Goal: Task Accomplishment & Management: Complete application form

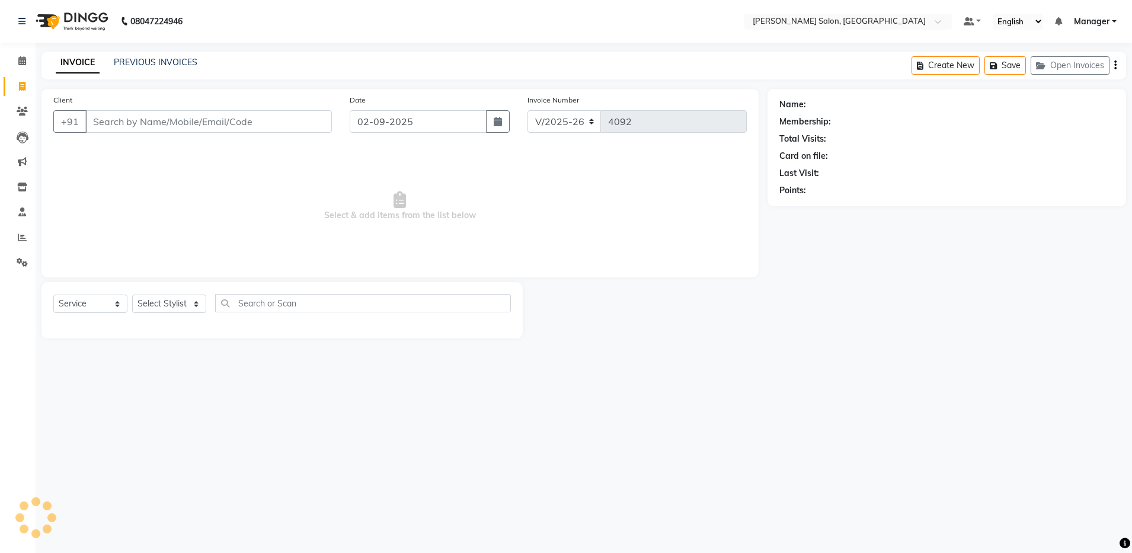
select select "4781"
click at [172, 303] on select "Select Stylist Aarthi Abhishek [PERSON_NAME] [PERSON_NAME] Arjun [PERSON_NAME] …" at bounding box center [169, 304] width 74 height 18
click at [525, 216] on span "Select & add items from the list below" at bounding box center [399, 206] width 693 height 119
click at [81, 302] on select "Select Service Product Membership Package Voucher Prepaid Gift Card" at bounding box center [90, 304] width 74 height 18
select select "P"
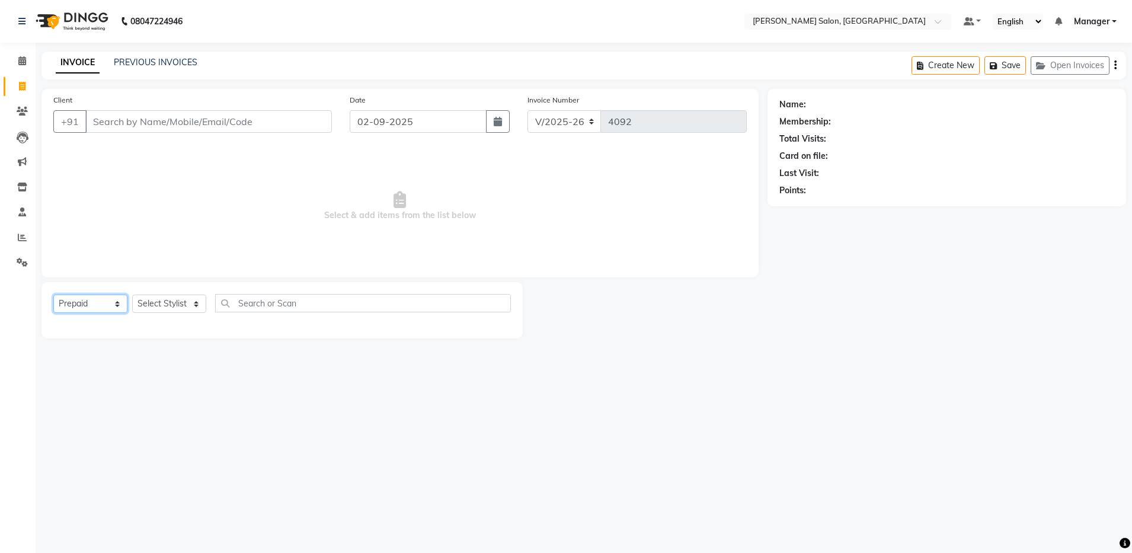
click at [53, 295] on select "Select Service Product Membership Package Voucher Prepaid Gift Card" at bounding box center [90, 304] width 74 height 18
click at [497, 344] on label at bounding box center [498, 345] width 9 height 9
click at [497, 344] on input "checkbox" at bounding box center [498, 347] width 8 height 8
checkbox input "false"
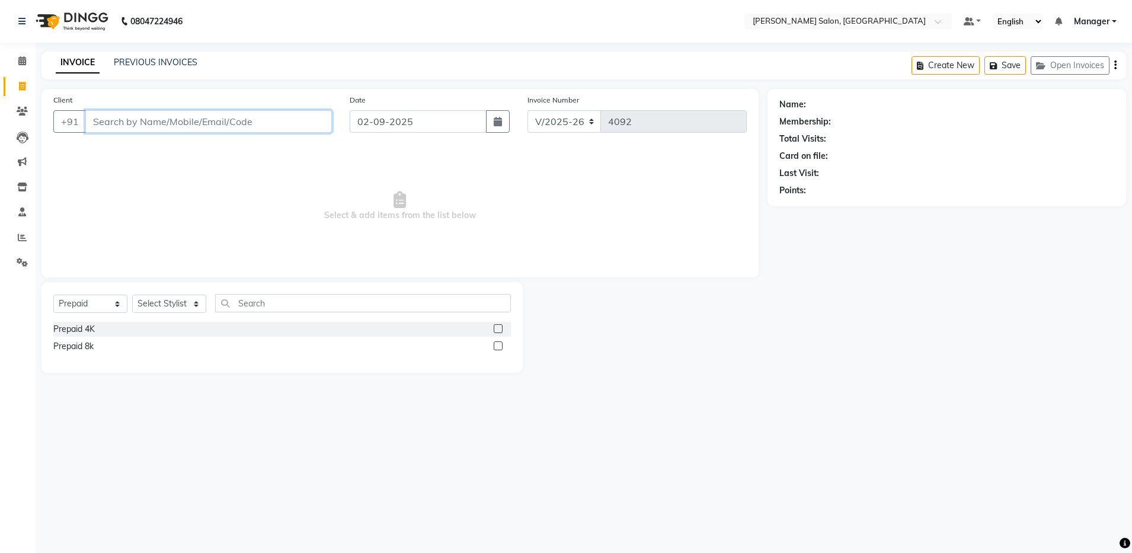
click at [233, 114] on input "Client" at bounding box center [208, 121] width 247 height 23
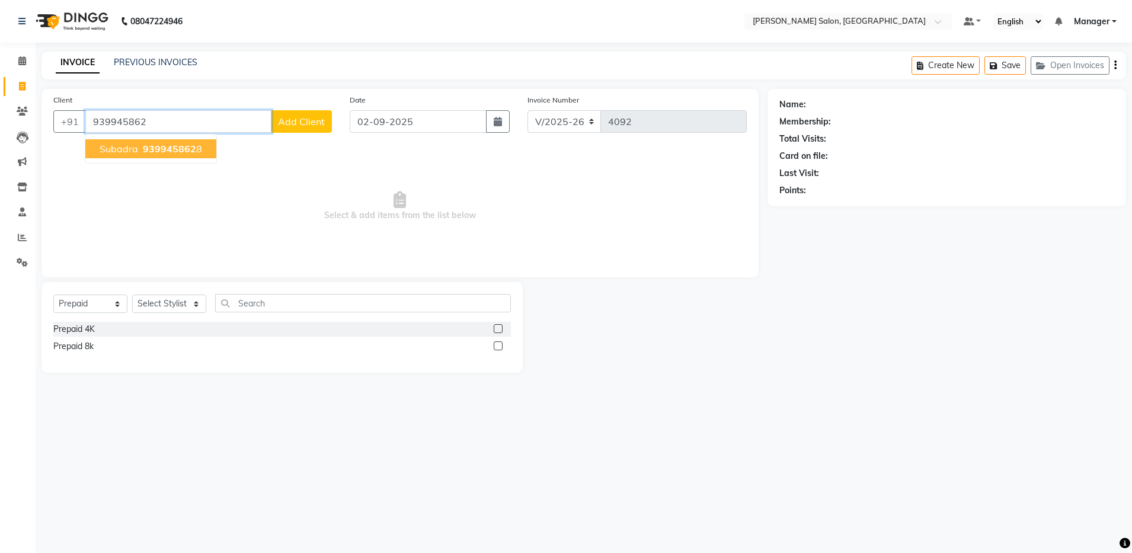
click at [194, 142] on button "subadra 939945862 8" at bounding box center [150, 148] width 131 height 19
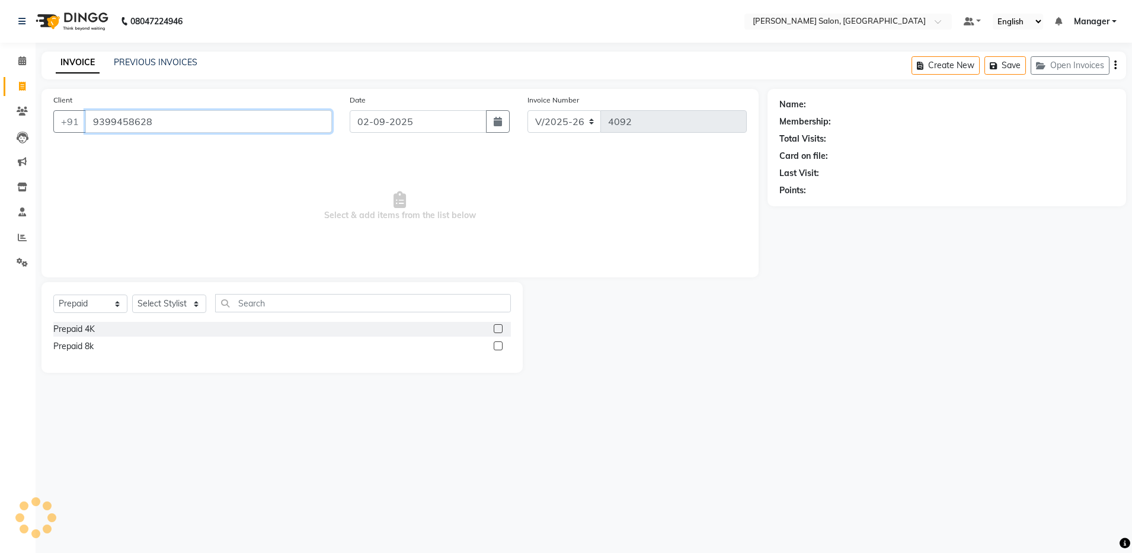
type input "9399458628"
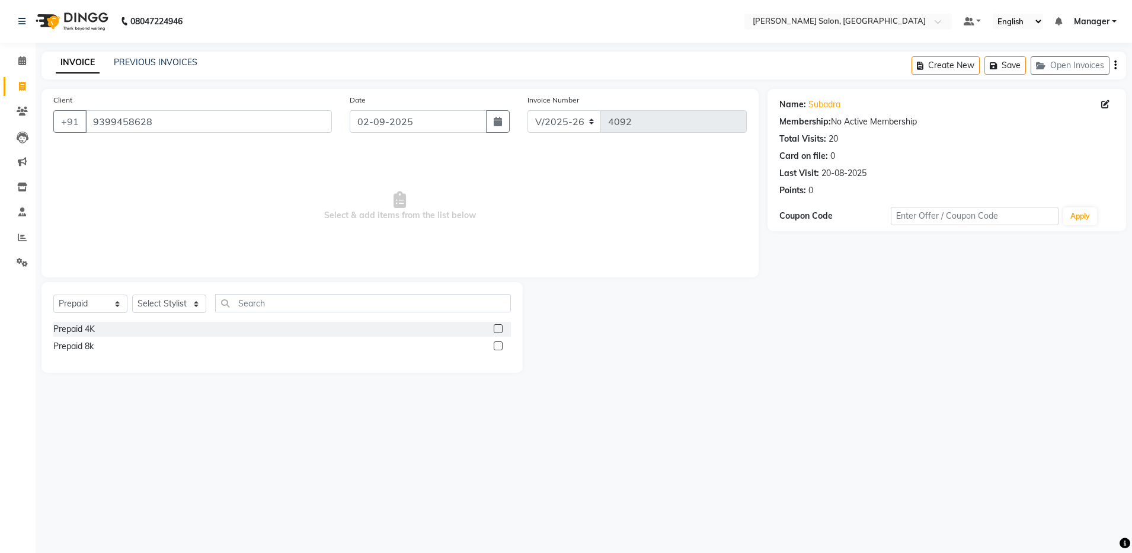
click at [494, 347] on label at bounding box center [498, 345] width 9 height 9
click at [494, 347] on input "checkbox" at bounding box center [498, 347] width 8 height 8
click at [497, 345] on label at bounding box center [498, 345] width 9 height 9
click at [497, 345] on input "checkbox" at bounding box center [498, 347] width 8 height 8
checkbox input "false"
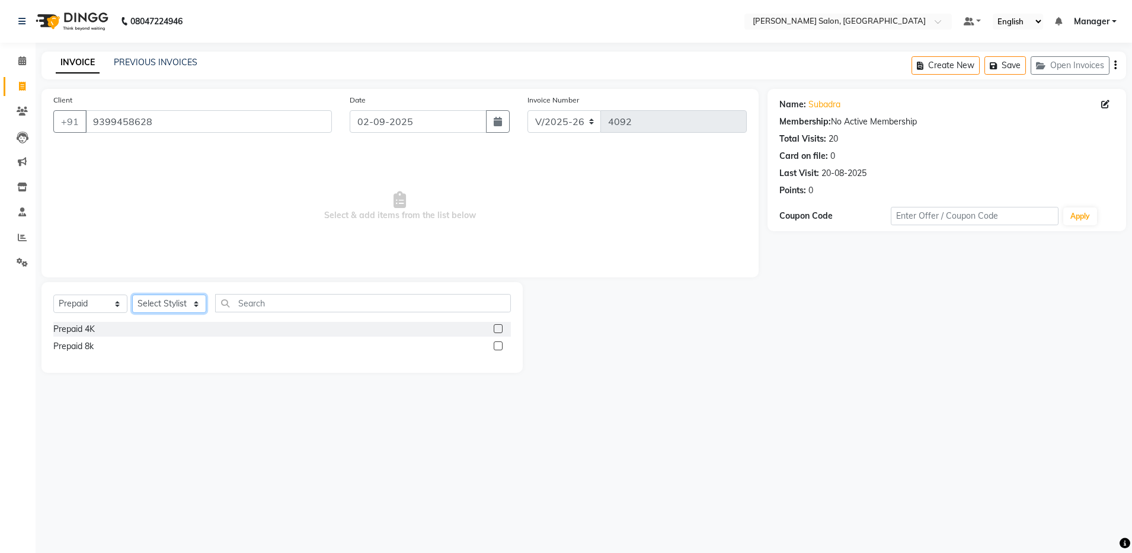
click at [167, 298] on select "Select Stylist Aarthi Abhishek [PERSON_NAME] [PERSON_NAME] Arjun [PERSON_NAME] …" at bounding box center [169, 304] width 74 height 18
select select "28900"
click at [132, 295] on select "Select Stylist Aarthi Abhishek [PERSON_NAME] [PERSON_NAME] Arjun [PERSON_NAME] …" at bounding box center [169, 304] width 74 height 18
click at [497, 345] on label at bounding box center [498, 345] width 9 height 9
click at [497, 345] on input "checkbox" at bounding box center [498, 347] width 8 height 8
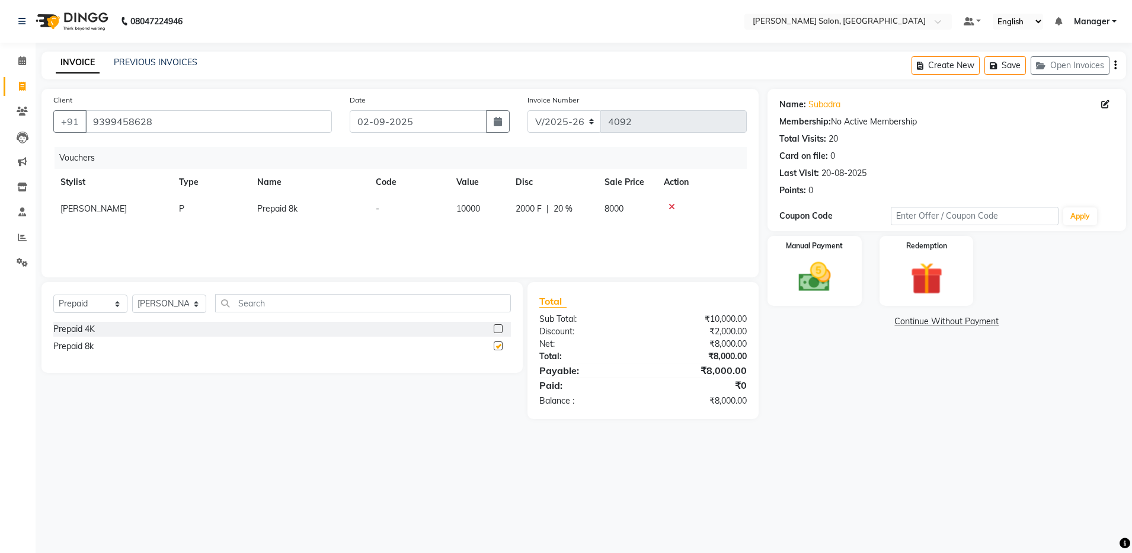
checkbox input "false"
click at [804, 284] on img at bounding box center [814, 277] width 55 height 39
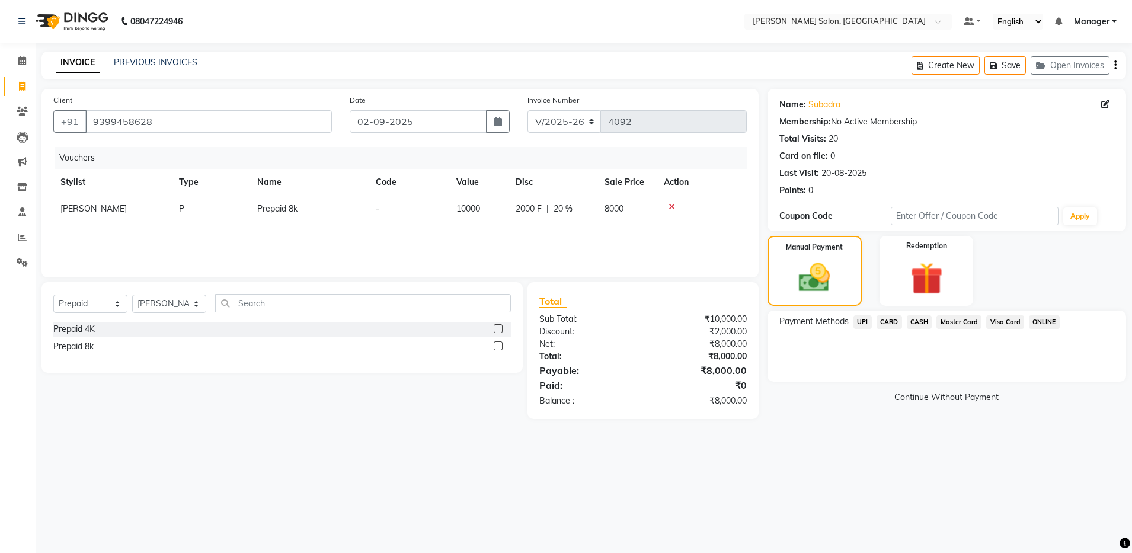
click at [862, 321] on span "UPI" at bounding box center [862, 322] width 18 height 14
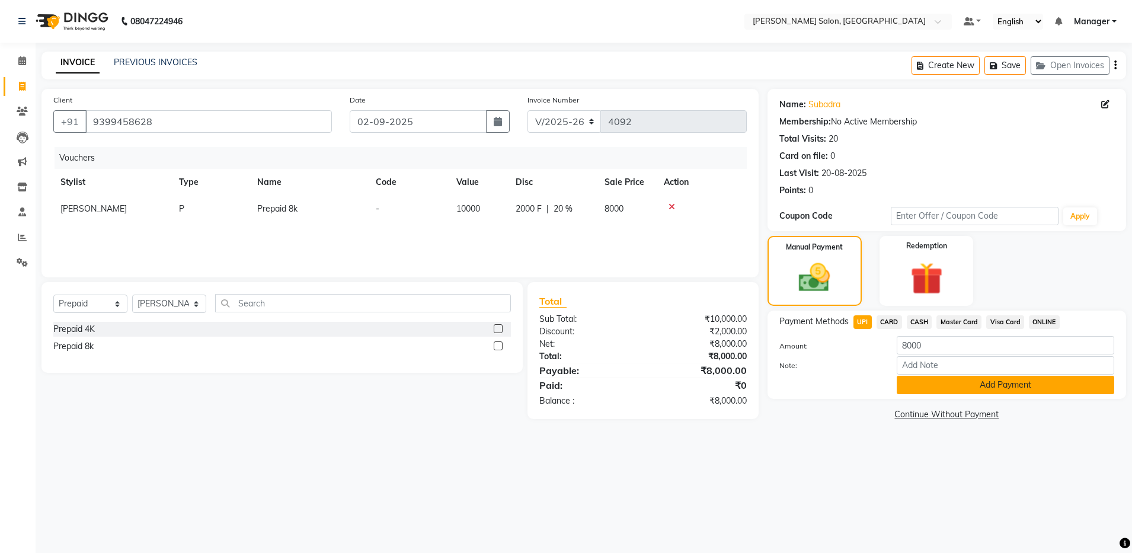
click at [923, 380] on button "Add Payment" at bounding box center [1005, 385] width 217 height 18
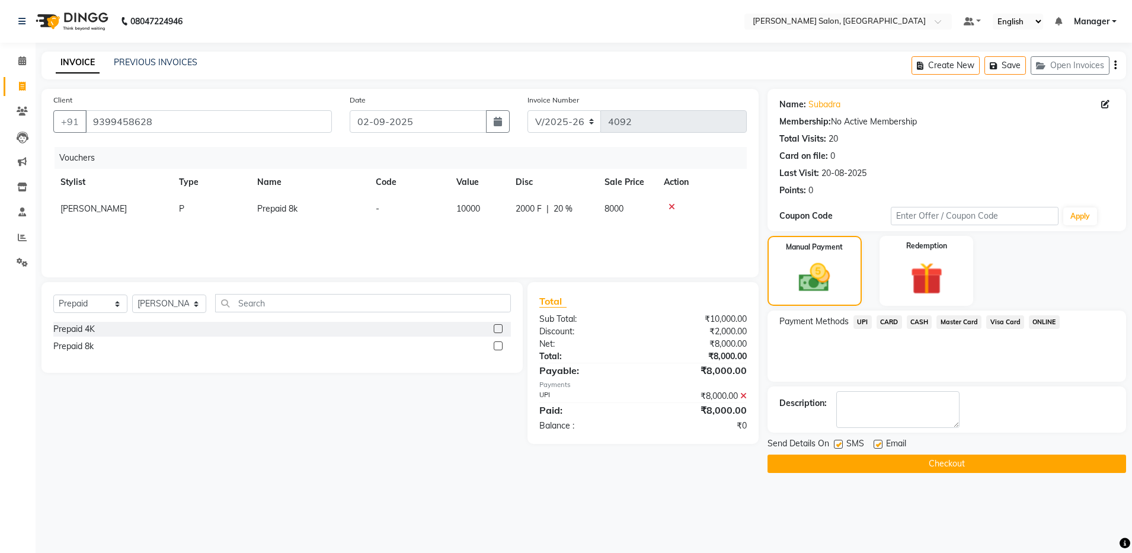
click at [916, 459] on button "Checkout" at bounding box center [946, 464] width 359 height 18
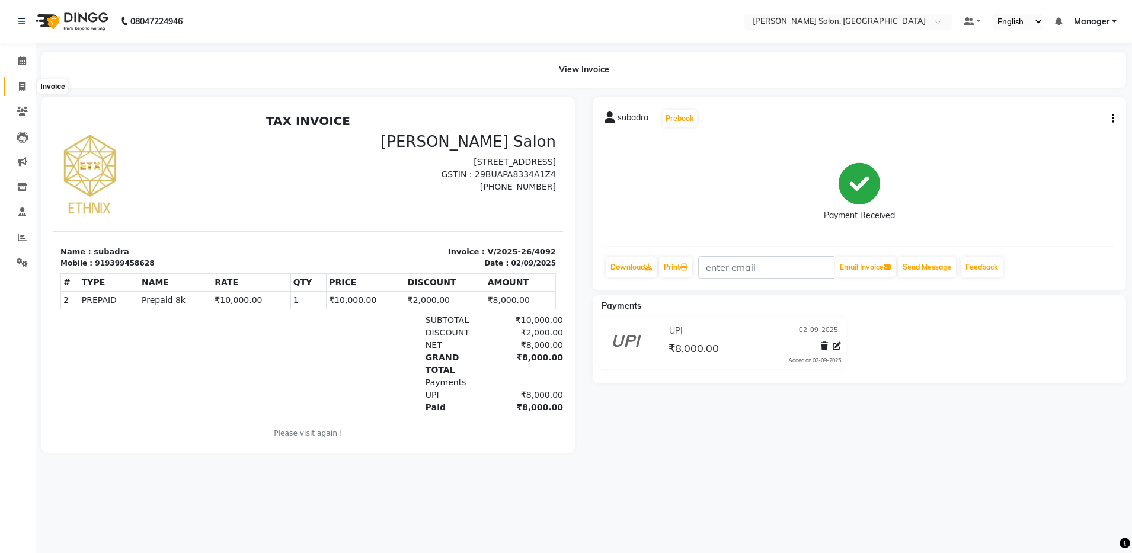
click at [21, 84] on icon at bounding box center [22, 86] width 7 height 9
select select "service"
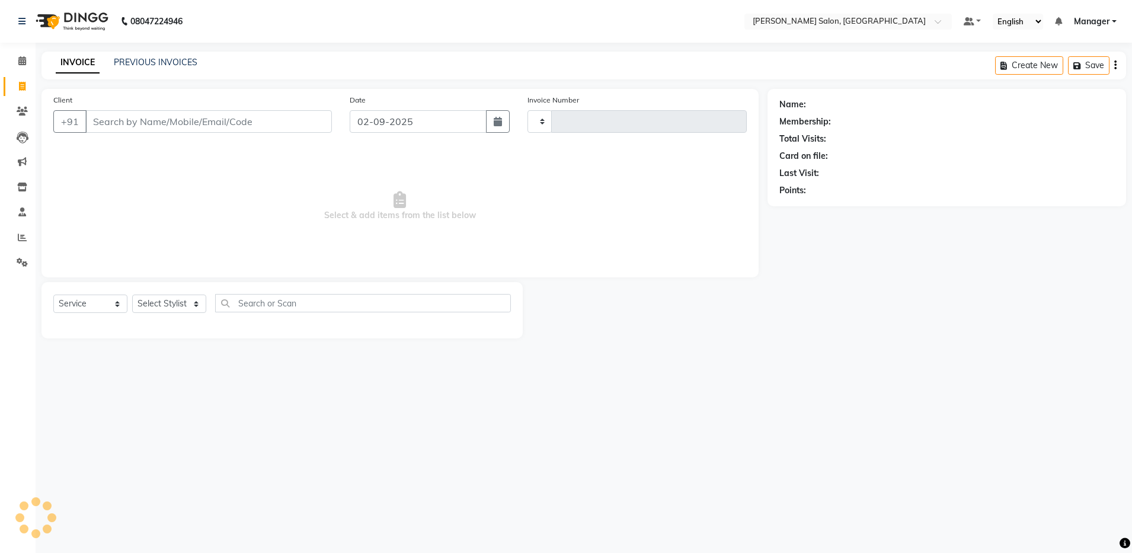
type input "4093"
select select "4781"
click at [145, 120] on input "Client" at bounding box center [208, 121] width 247 height 23
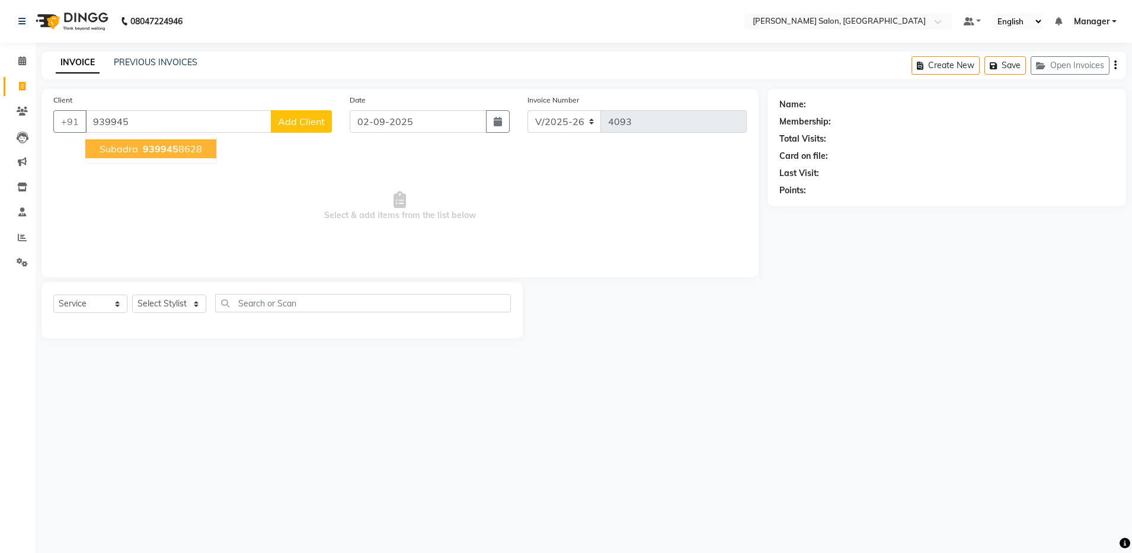
click at [144, 143] on span "939945" at bounding box center [161, 149] width 36 height 12
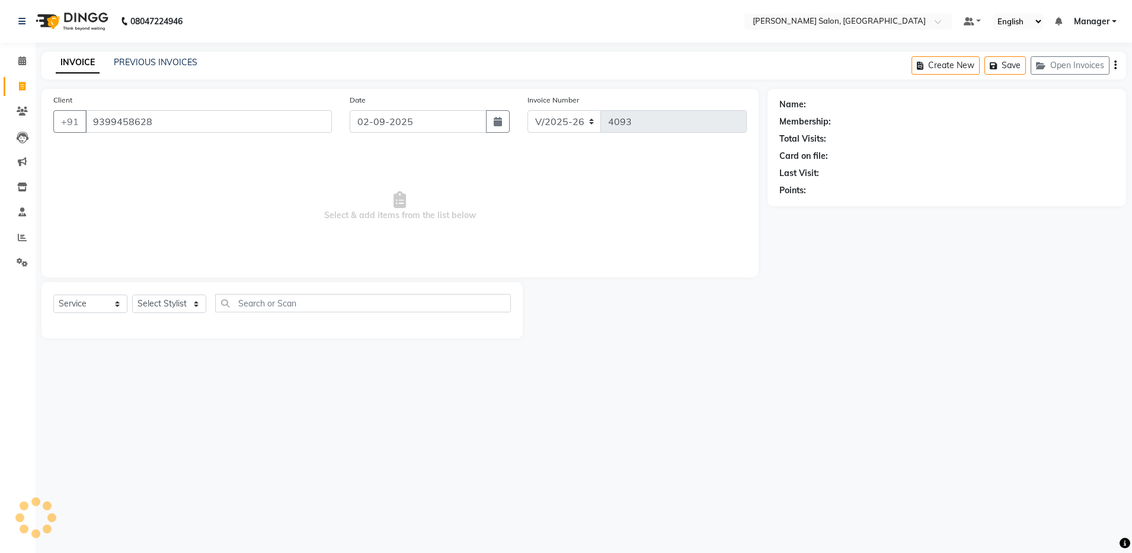
type input "9399458628"
click at [161, 302] on select "Select Stylist Aarthi Abhishek [PERSON_NAME] [PERSON_NAME] Arjun [PERSON_NAME] …" at bounding box center [169, 304] width 74 height 18
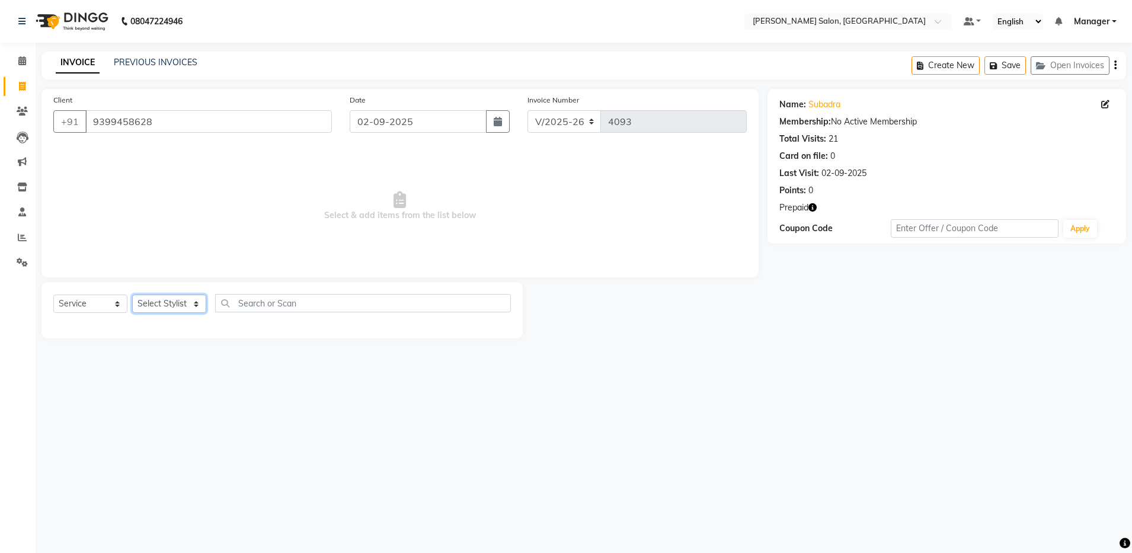
select select "28900"
click at [132, 295] on select "Select Stylist Aarthi Abhishek [PERSON_NAME] [PERSON_NAME] Arjun [PERSON_NAME] …" at bounding box center [169, 304] width 74 height 18
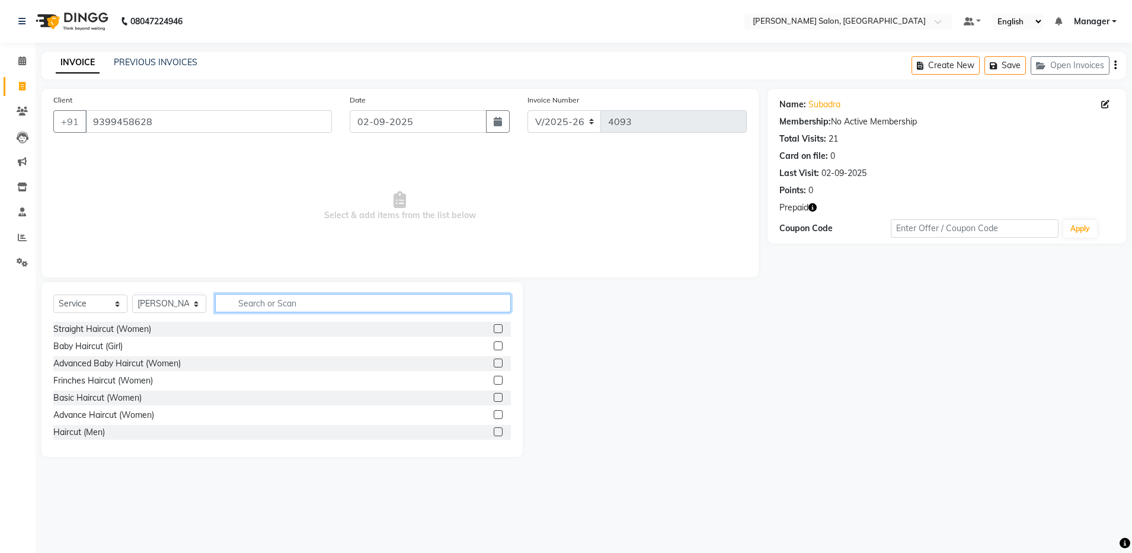
click at [285, 299] on input "text" at bounding box center [363, 303] width 296 height 18
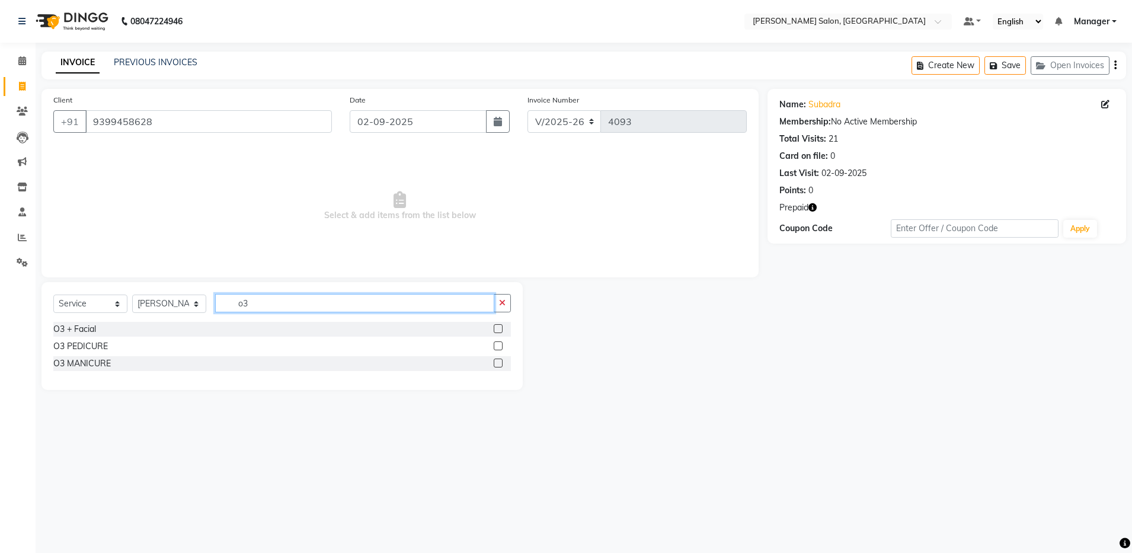
type input "o3"
click at [498, 328] on label at bounding box center [498, 328] width 9 height 9
click at [498, 328] on input "checkbox" at bounding box center [498, 329] width 8 height 8
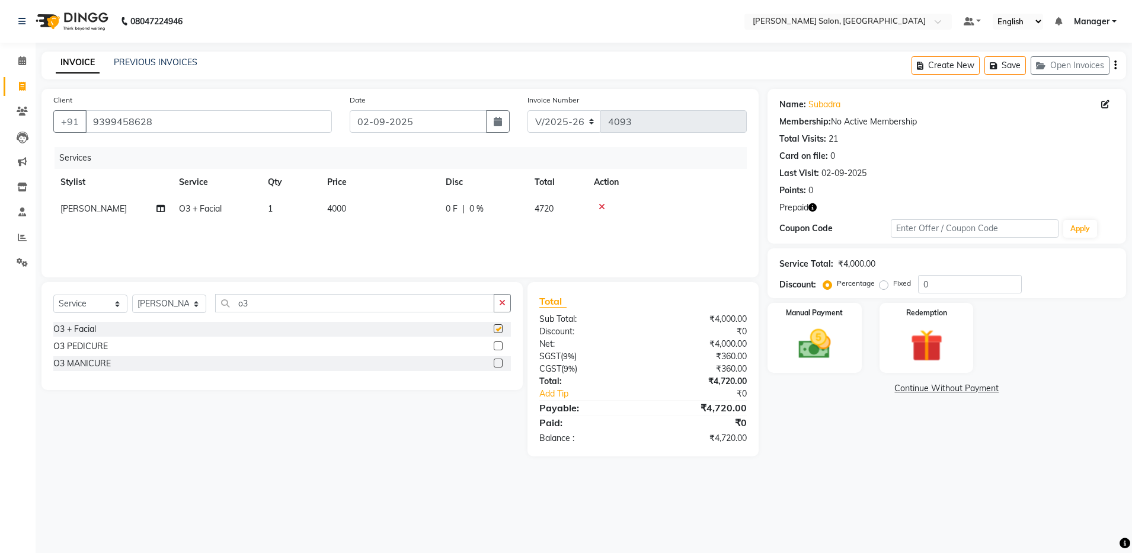
checkbox input "false"
click at [814, 208] on icon "button" at bounding box center [812, 207] width 8 height 8
click at [938, 345] on img at bounding box center [926, 346] width 55 height 42
click at [873, 391] on span "Prepaid 1" at bounding box center [872, 390] width 39 height 14
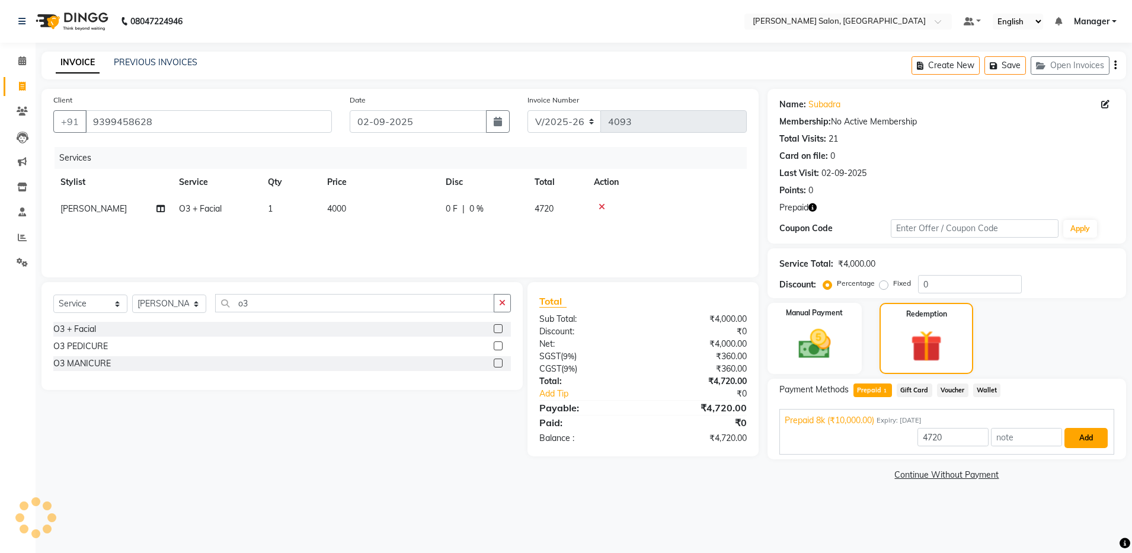
click at [1086, 434] on button "Add" at bounding box center [1085, 438] width 43 height 20
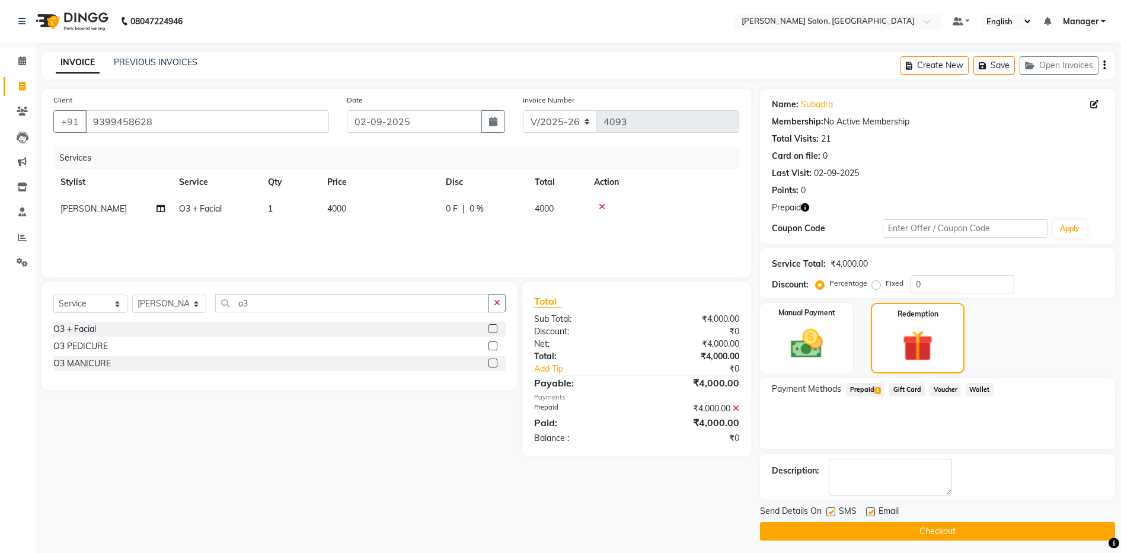
click at [979, 526] on button "Checkout" at bounding box center [937, 531] width 355 height 18
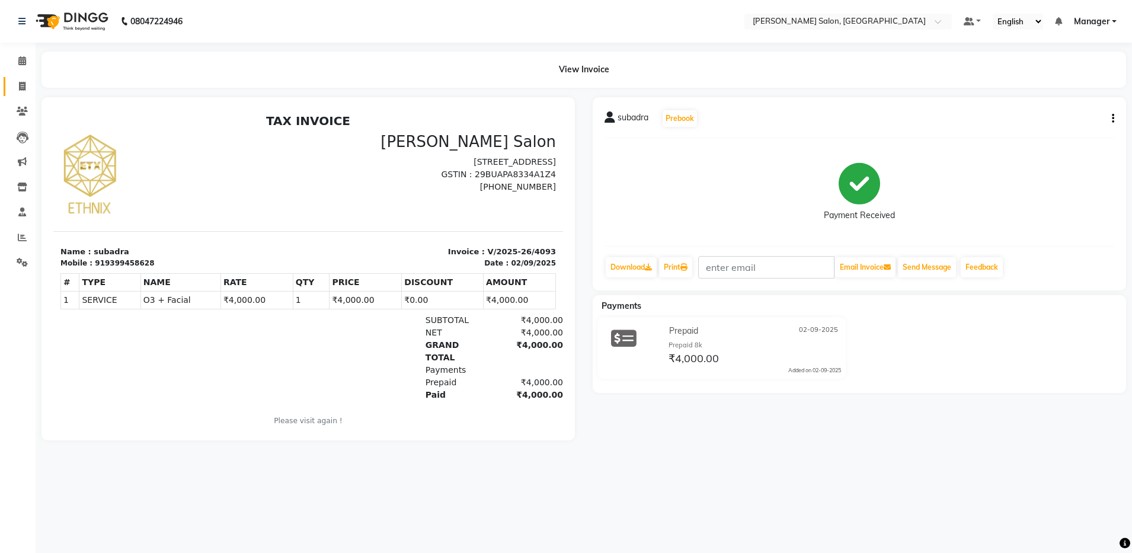
click at [25, 93] on link "Invoice" at bounding box center [18, 87] width 28 height 20
select select "service"
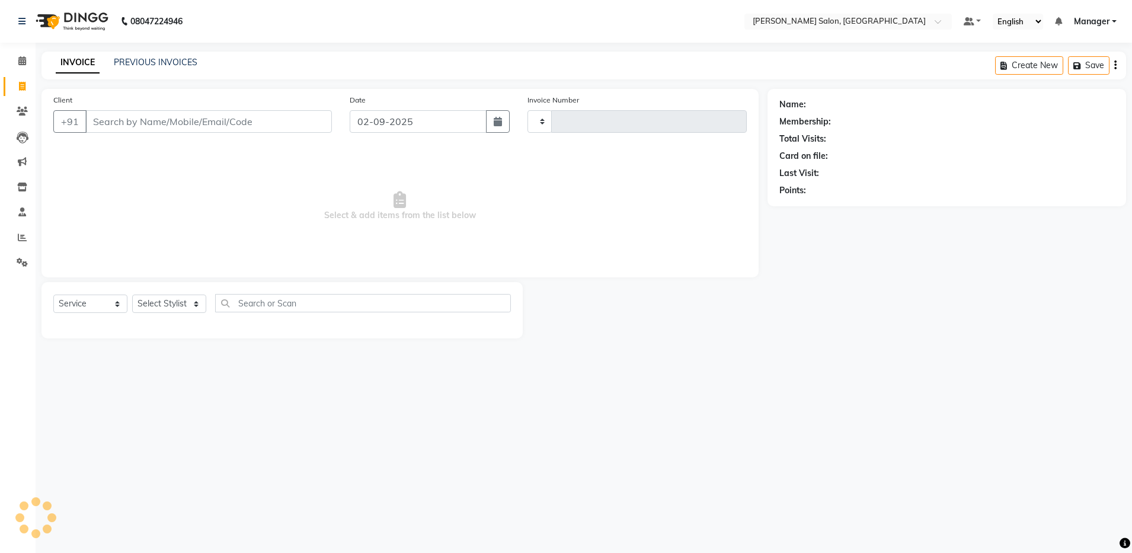
type input "4094"
select select "4781"
click at [242, 310] on input "text" at bounding box center [363, 303] width 296 height 18
click at [169, 303] on select "Select Stylist Aarthi Abhishek [PERSON_NAME] [PERSON_NAME] Arjun [PERSON_NAME] …" at bounding box center [169, 304] width 74 height 18
select select "71461"
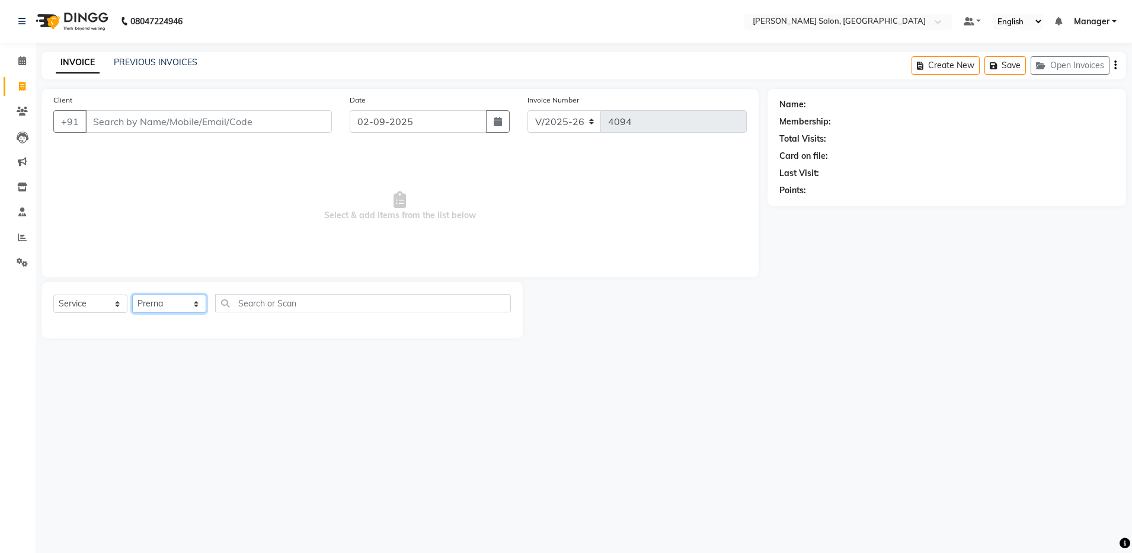
click at [132, 295] on select "Select Stylist Aarthi Abhishek [PERSON_NAME] [PERSON_NAME] Arjun [PERSON_NAME] …" at bounding box center [169, 304] width 74 height 18
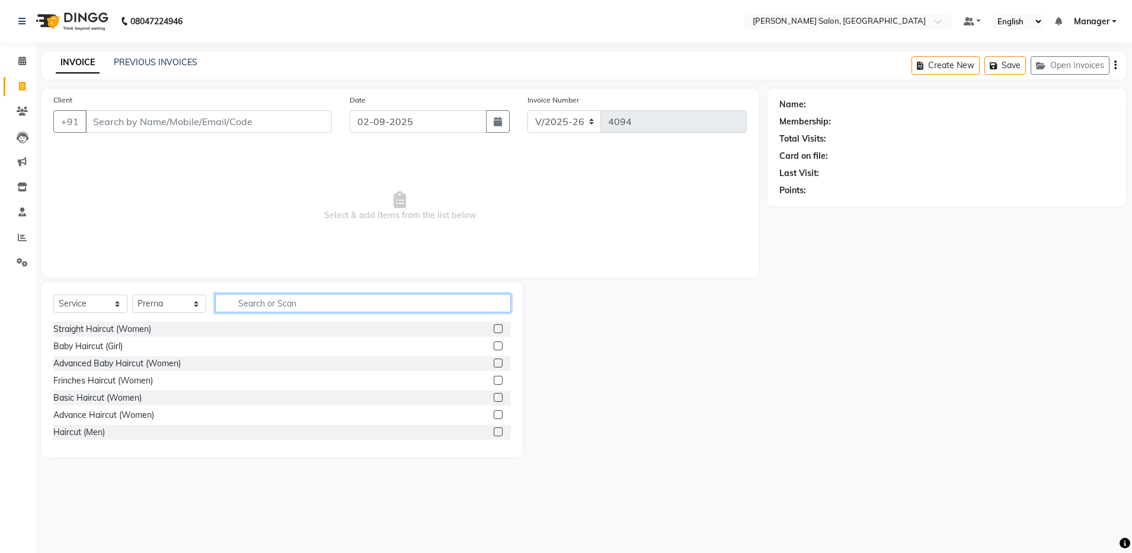
click at [235, 300] on input "text" at bounding box center [363, 303] width 296 height 18
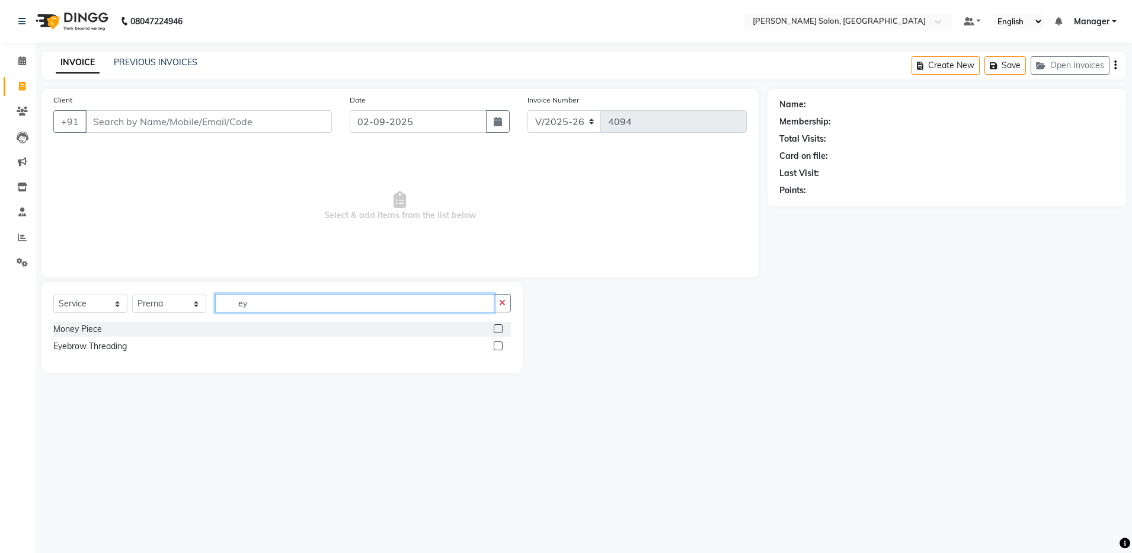
type input "ey"
click at [497, 347] on label at bounding box center [498, 345] width 9 height 9
click at [497, 347] on input "checkbox" at bounding box center [498, 347] width 8 height 8
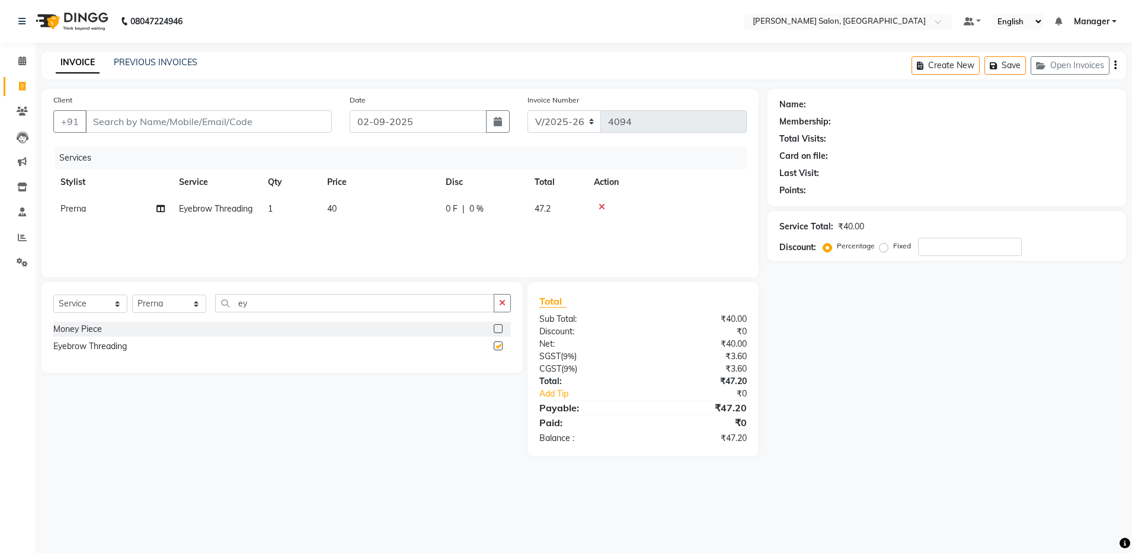
checkbox input "false"
click at [271, 307] on input "ey" at bounding box center [354, 303] width 279 height 18
type input "e"
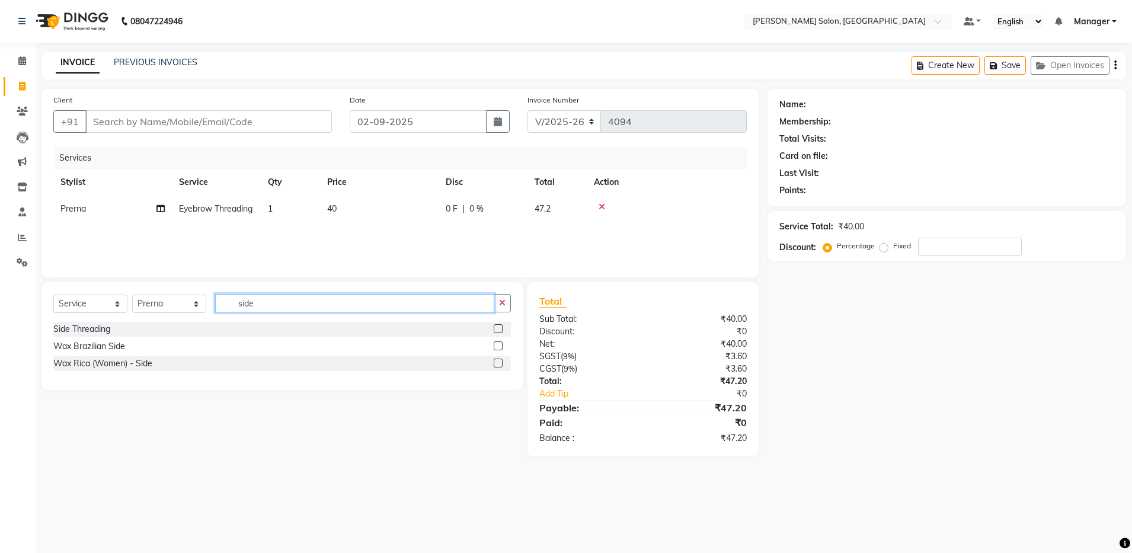
type input "side"
click at [498, 329] on label at bounding box center [498, 328] width 9 height 9
click at [498, 329] on input "checkbox" at bounding box center [498, 329] width 8 height 8
checkbox input "false"
click at [281, 312] on input "side" at bounding box center [354, 303] width 279 height 18
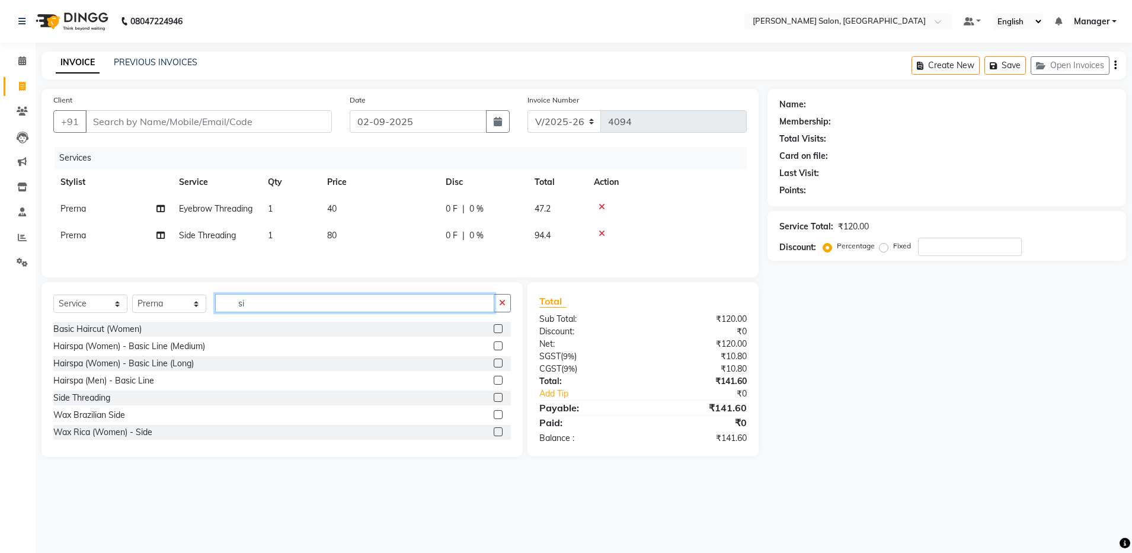
type input "s"
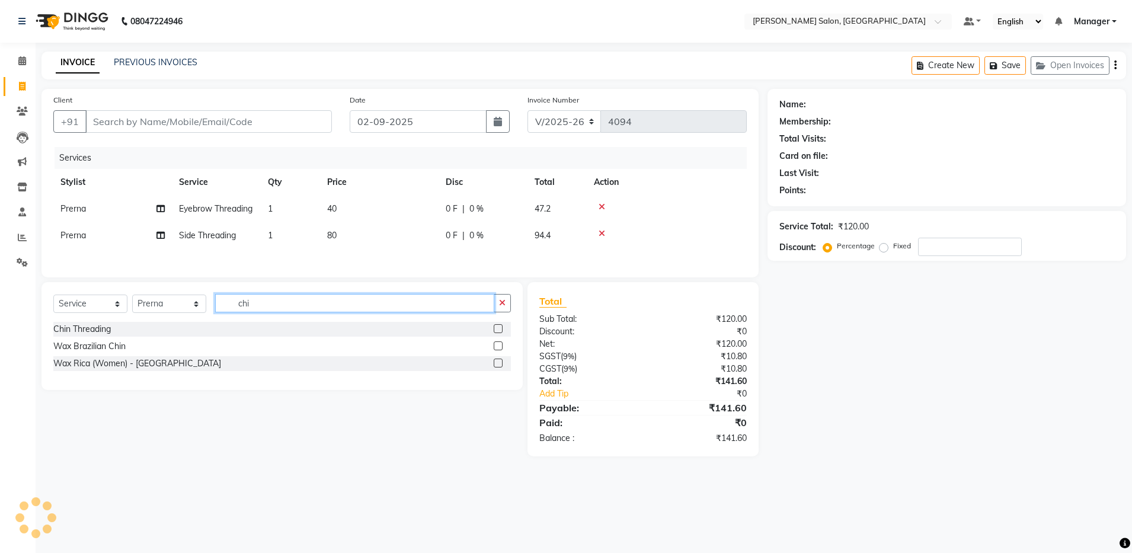
type input "chi"
click at [496, 333] on label at bounding box center [498, 328] width 9 height 9
click at [496, 333] on input "checkbox" at bounding box center [498, 329] width 8 height 8
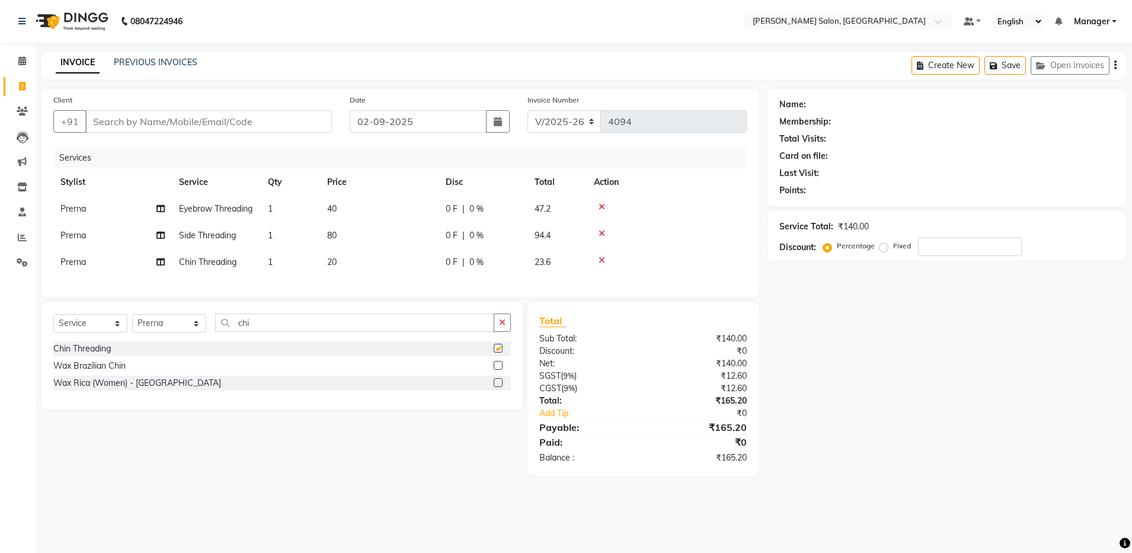
checkbox input "false"
click at [136, 119] on input "Client" at bounding box center [208, 121] width 247 height 23
type input "7"
type input "0"
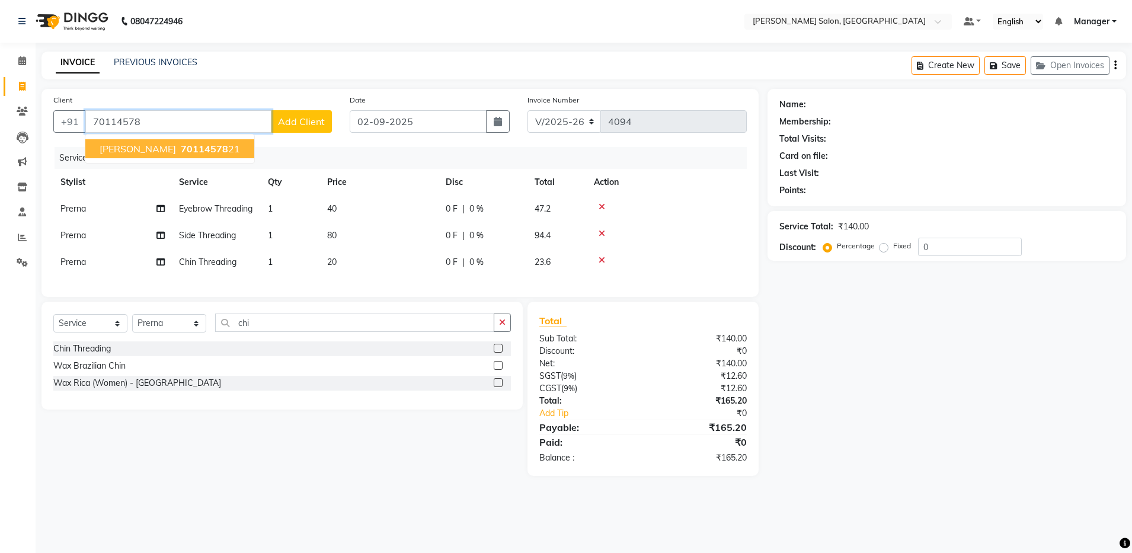
click at [181, 153] on span "70114578" at bounding box center [204, 149] width 47 height 12
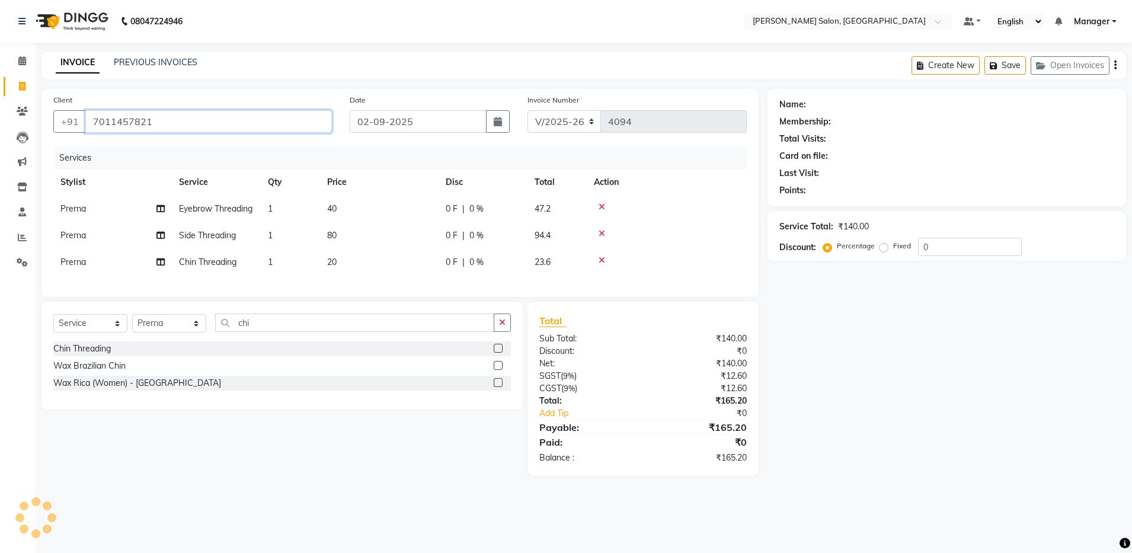
type input "7011457821"
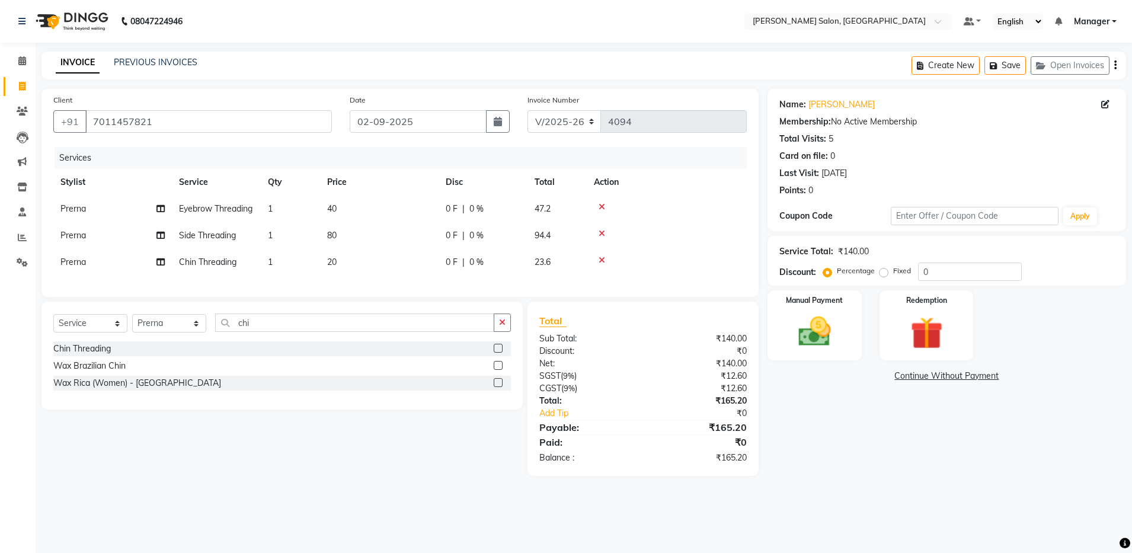
click at [1116, 65] on icon "button" at bounding box center [1115, 65] width 2 height 1
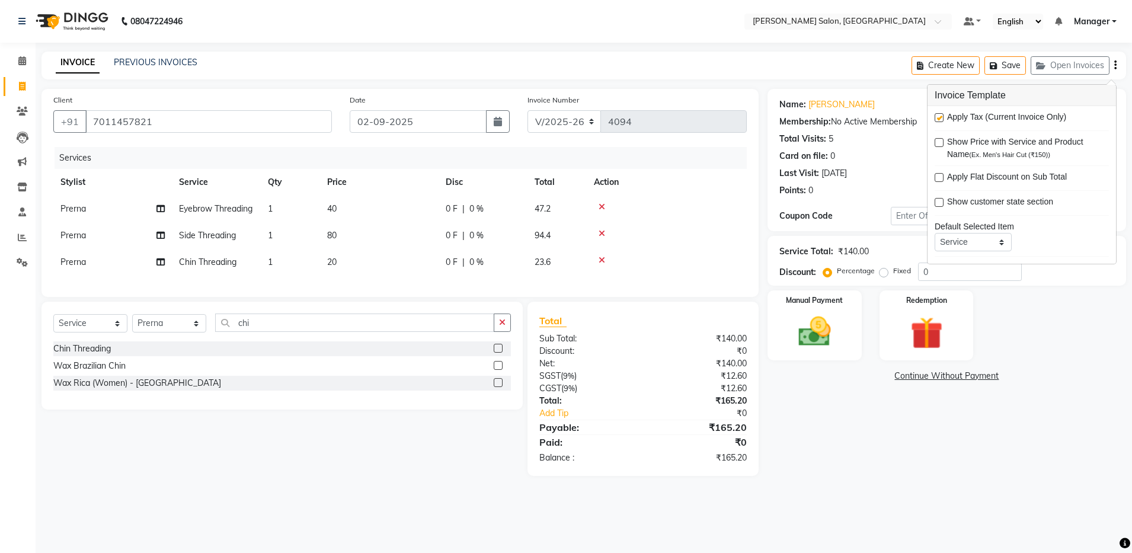
click at [938, 118] on label at bounding box center [938, 117] width 9 height 9
click at [938, 118] on input "checkbox" at bounding box center [938, 118] width 8 height 8
checkbox input "false"
click at [831, 319] on img at bounding box center [814, 331] width 55 height 39
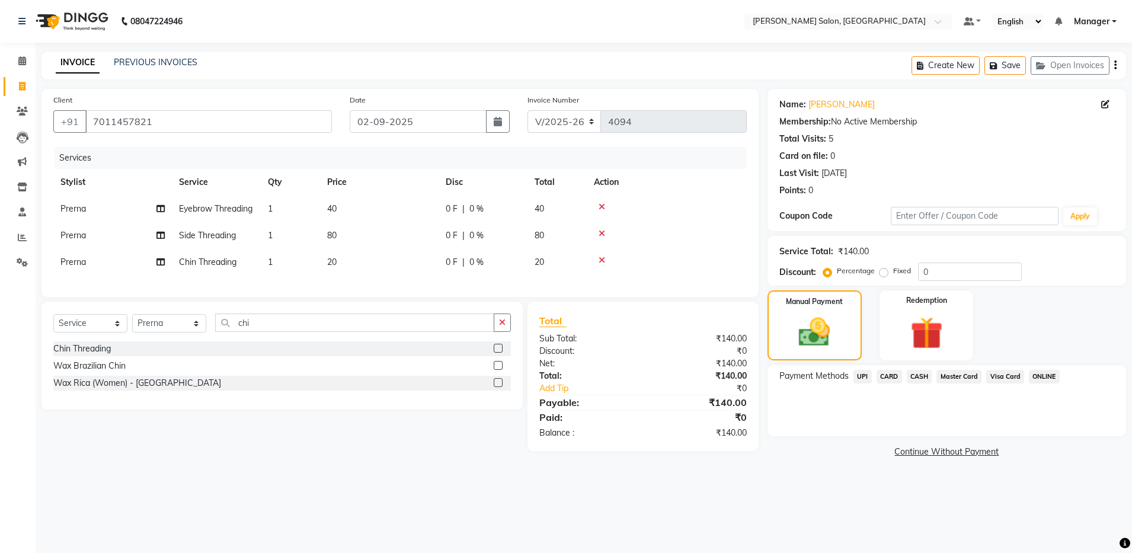
click at [922, 376] on span "CASH" at bounding box center [919, 377] width 25 height 14
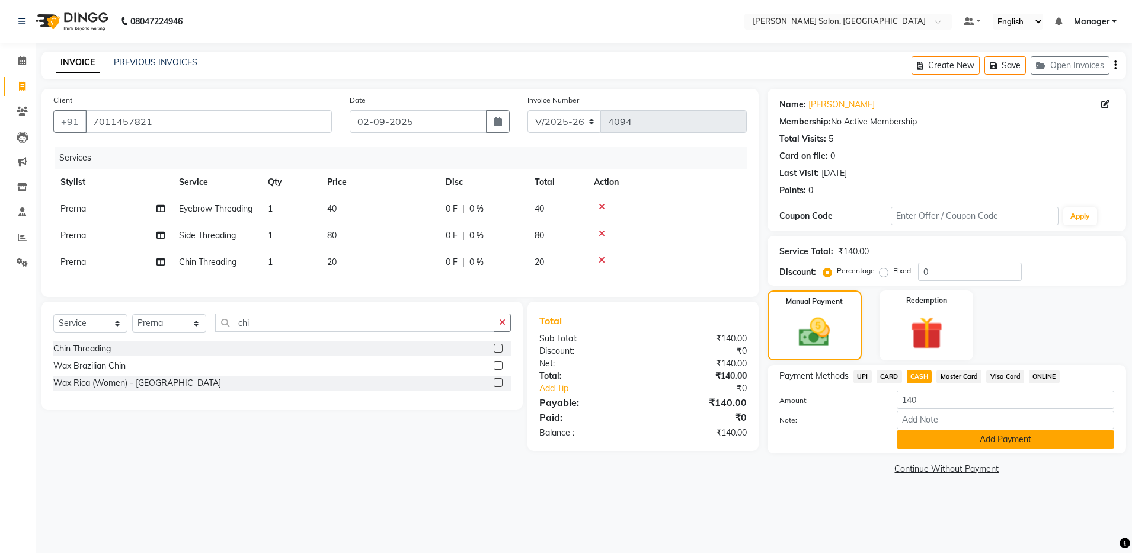
click at [926, 437] on button "Add Payment" at bounding box center [1005, 439] width 217 height 18
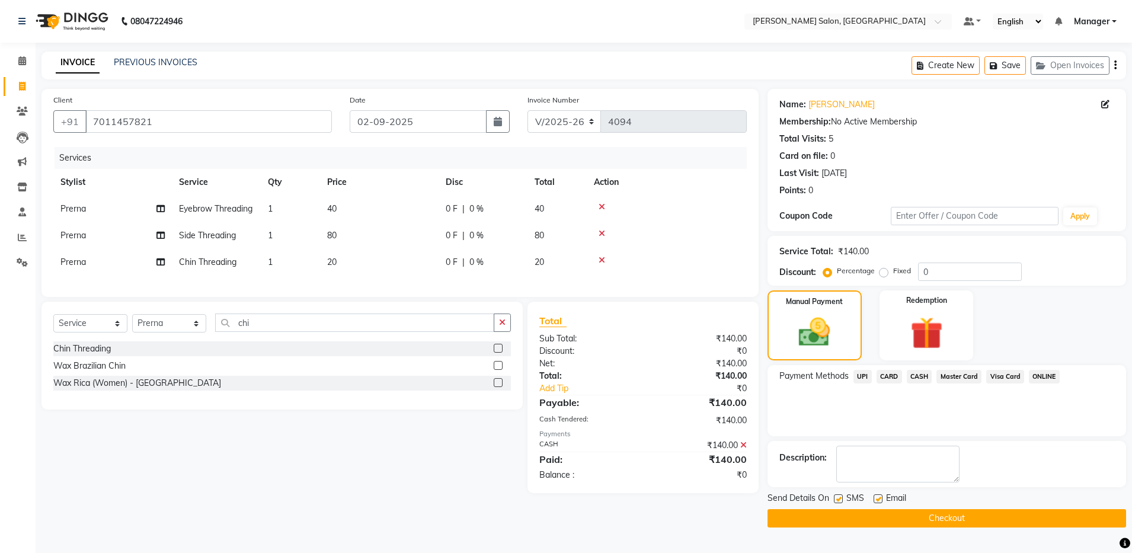
click at [878, 497] on label at bounding box center [877, 498] width 9 height 9
click at [878, 497] on input "checkbox" at bounding box center [877, 499] width 8 height 8
checkbox input "false"
click at [836, 497] on label at bounding box center [838, 498] width 9 height 9
click at [836, 497] on input "checkbox" at bounding box center [838, 499] width 8 height 8
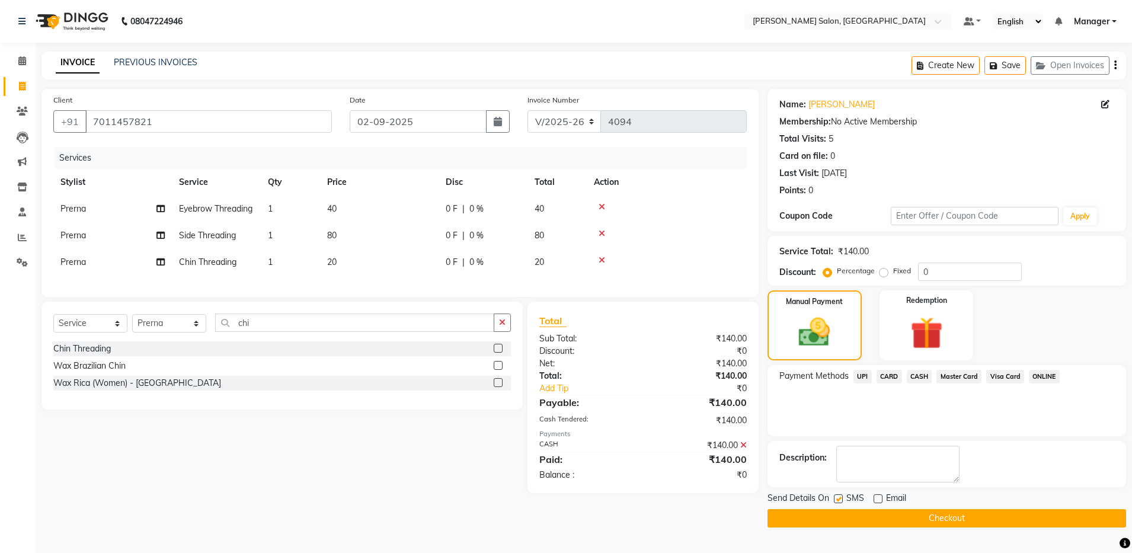
checkbox input "false"
click at [858, 539] on main "INVOICE PREVIOUS INVOICES Create New Save Open Invoices Client [PHONE_NUMBER] D…" at bounding box center [584, 299] width 1096 height 494
click at [876, 519] on button "Checkout" at bounding box center [946, 518] width 359 height 18
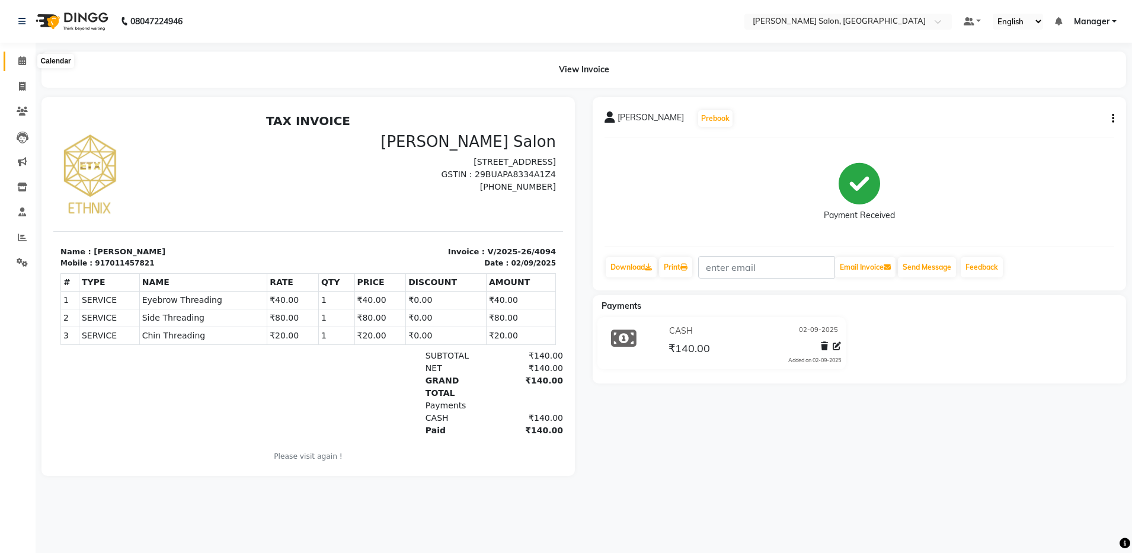
click at [22, 62] on icon at bounding box center [22, 60] width 8 height 9
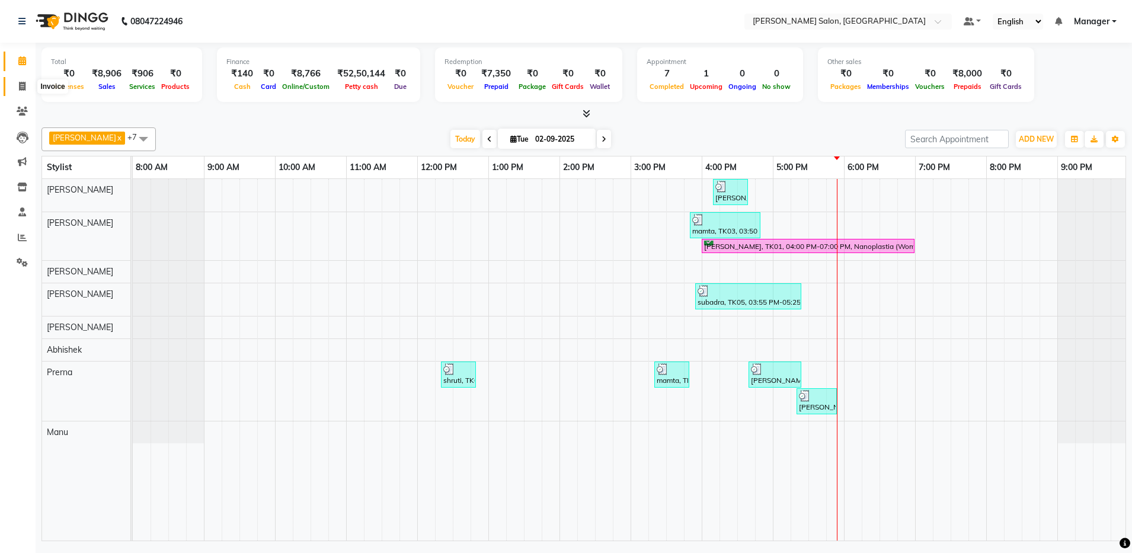
click at [23, 84] on icon at bounding box center [22, 86] width 7 height 9
select select "service"
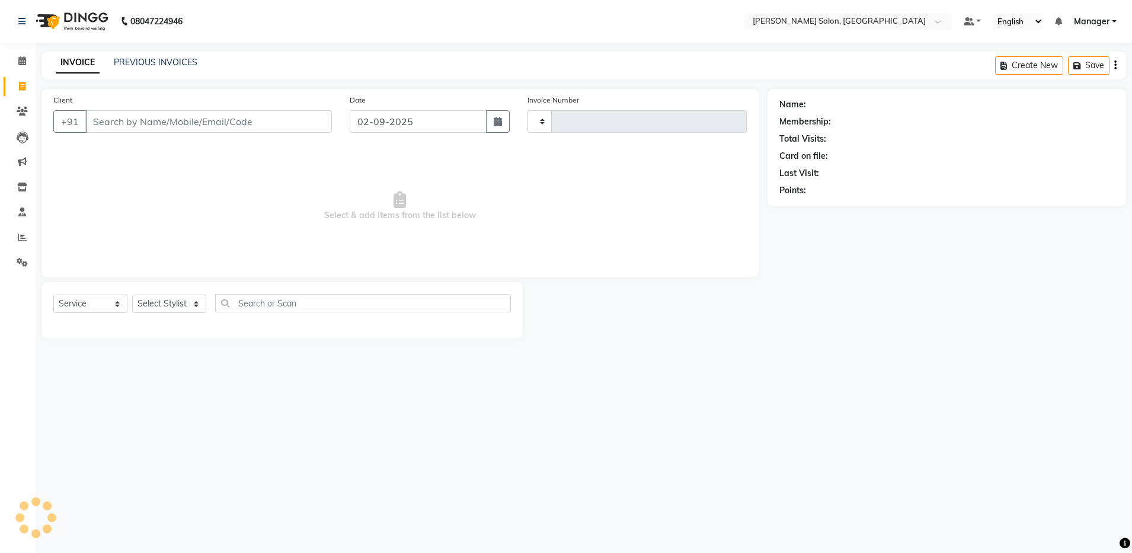
type input "4095"
select select "4781"
click at [20, 238] on icon at bounding box center [22, 237] width 9 height 9
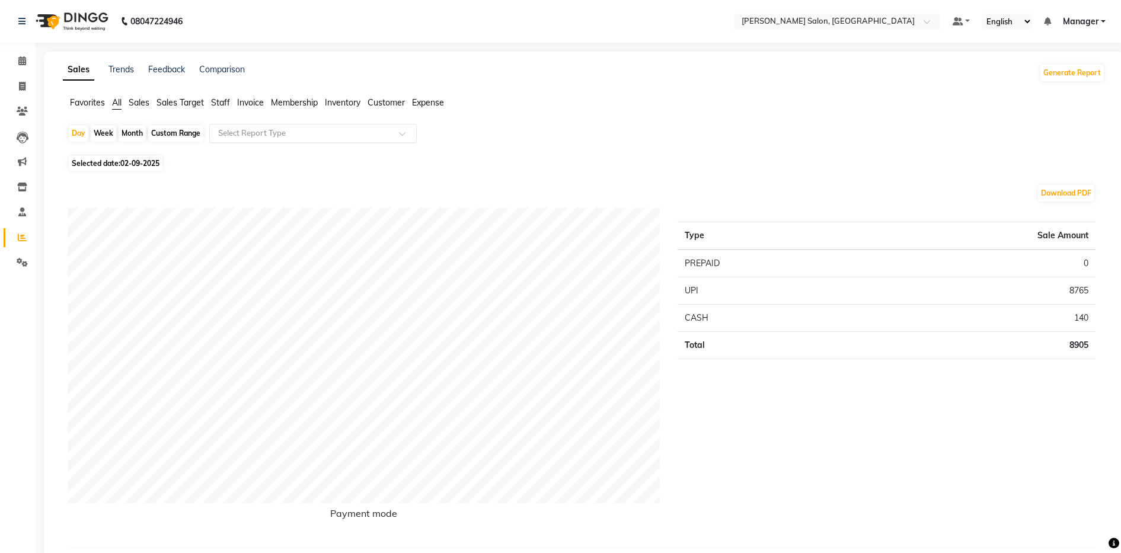
click at [244, 134] on input "text" at bounding box center [301, 133] width 171 height 12
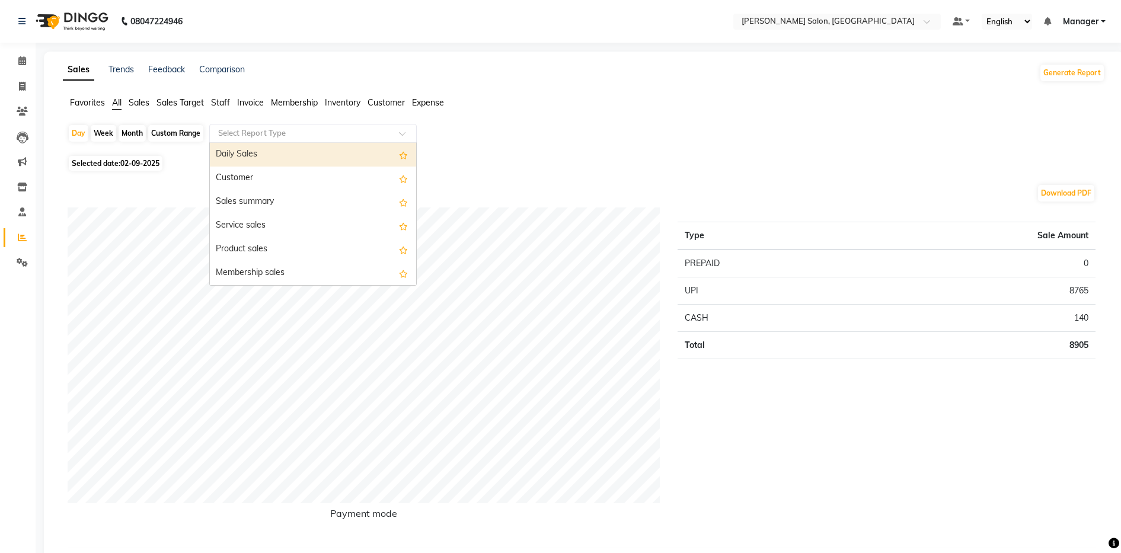
click at [183, 132] on div "Custom Range" at bounding box center [175, 133] width 55 height 17
select select "9"
select select "2025"
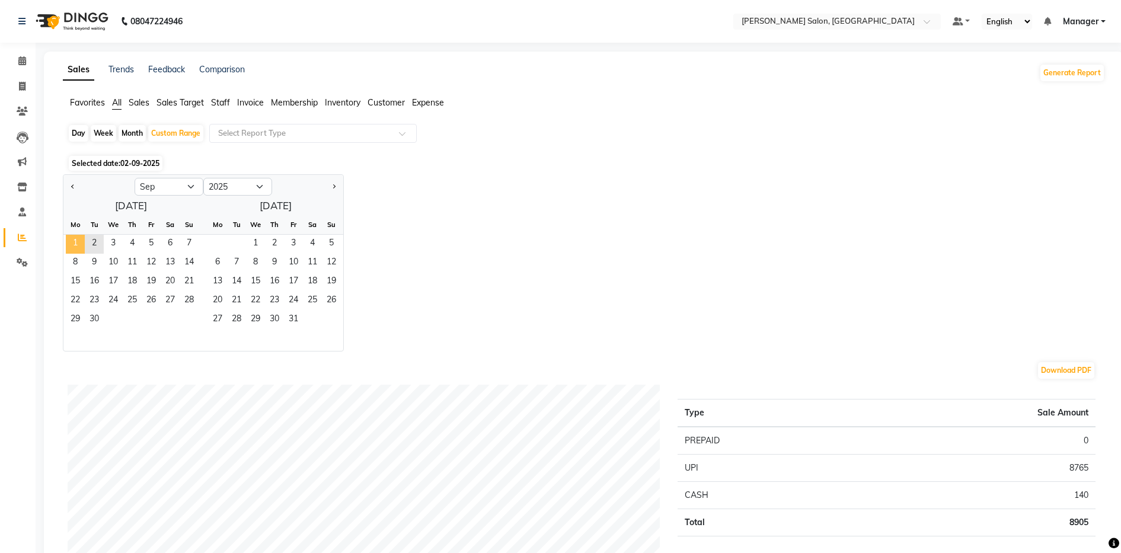
click at [73, 238] on span "1" at bounding box center [75, 244] width 19 height 19
click at [94, 241] on span "2" at bounding box center [94, 244] width 19 height 19
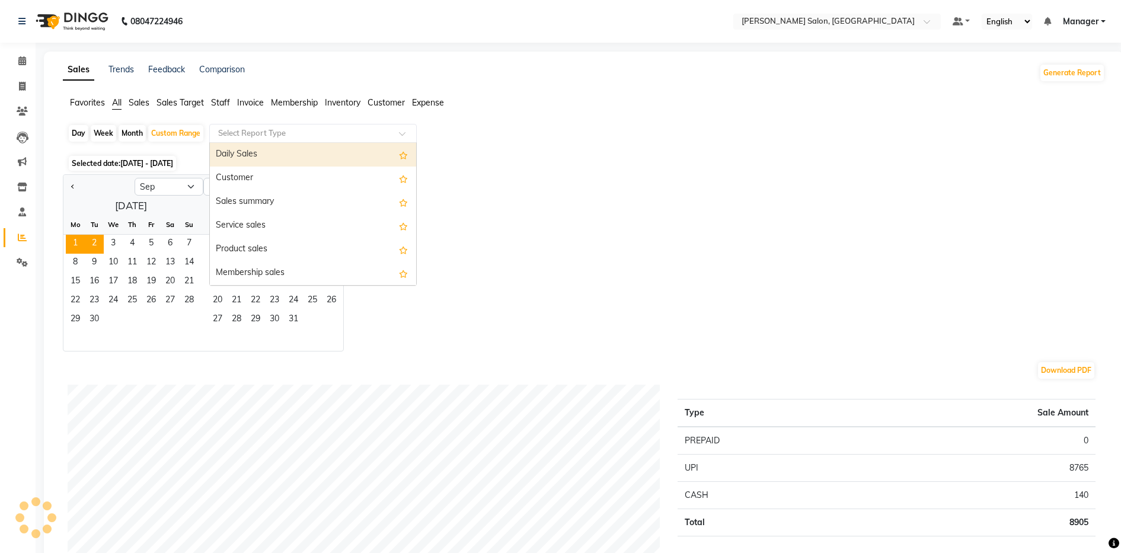
click at [238, 129] on input "text" at bounding box center [301, 133] width 171 height 12
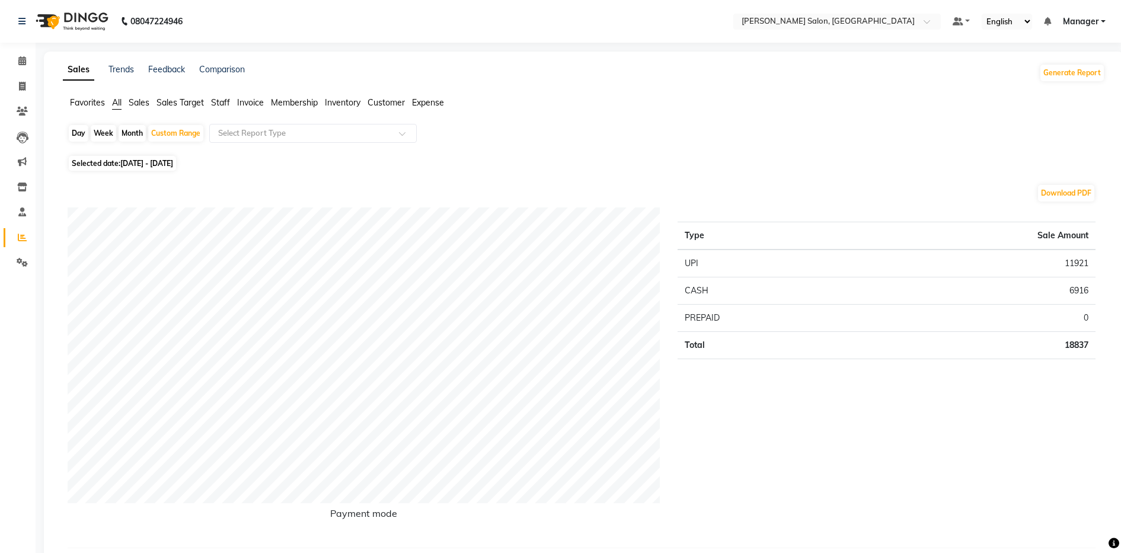
click at [223, 105] on span "Staff" at bounding box center [220, 102] width 19 height 11
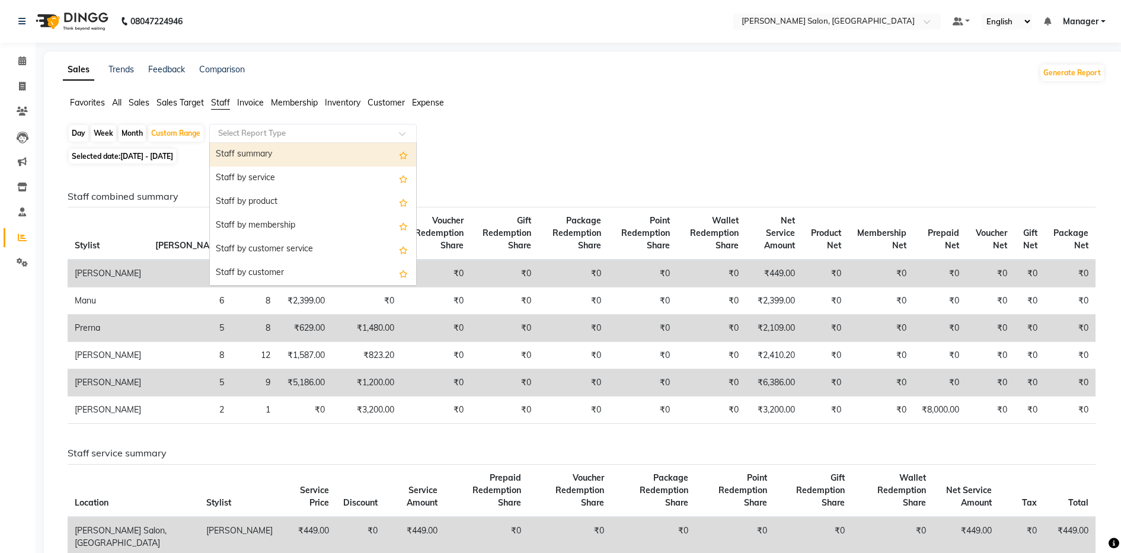
click at [242, 139] on div "Select Report Type" at bounding box center [312, 133] width 207 height 19
click at [242, 151] on div "Staff summary" at bounding box center [313, 155] width 206 height 24
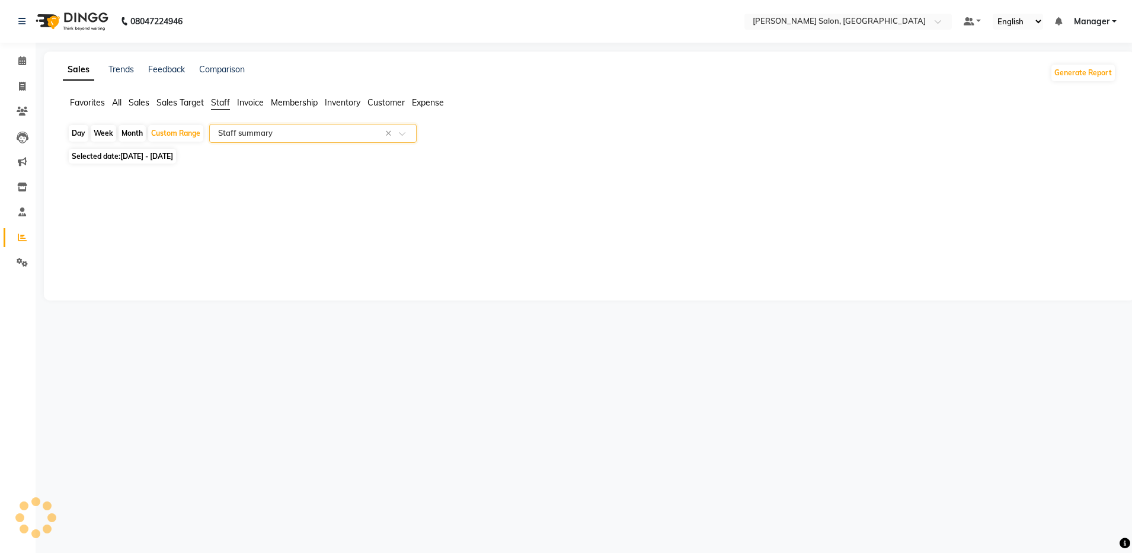
select select "full_report"
select select "csv"
click at [15, 80] on span at bounding box center [22, 87] width 21 height 14
select select "service"
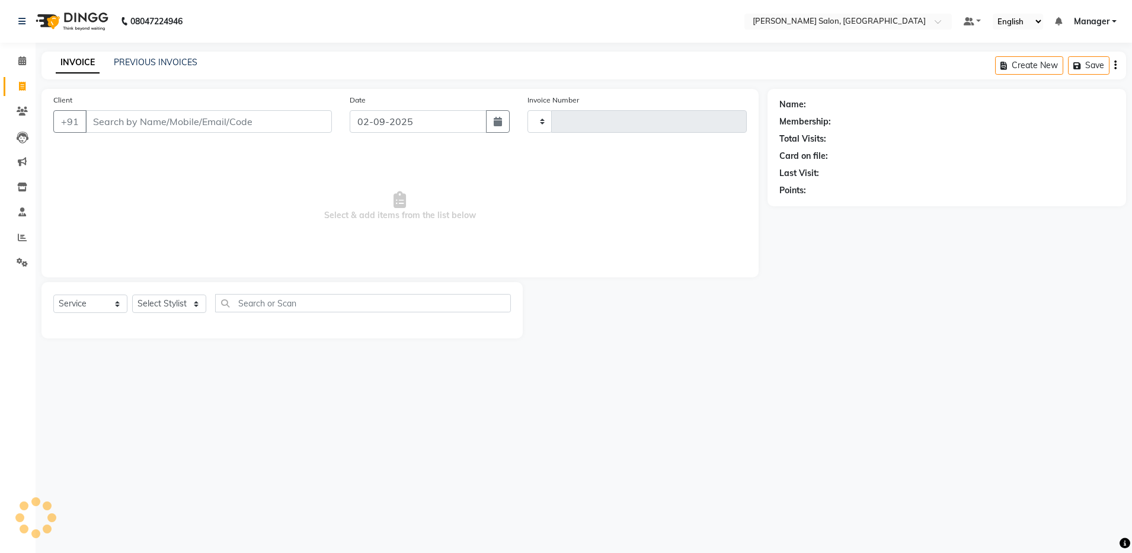
type input "4095"
select select "4781"
click at [20, 236] on icon at bounding box center [22, 237] width 9 height 9
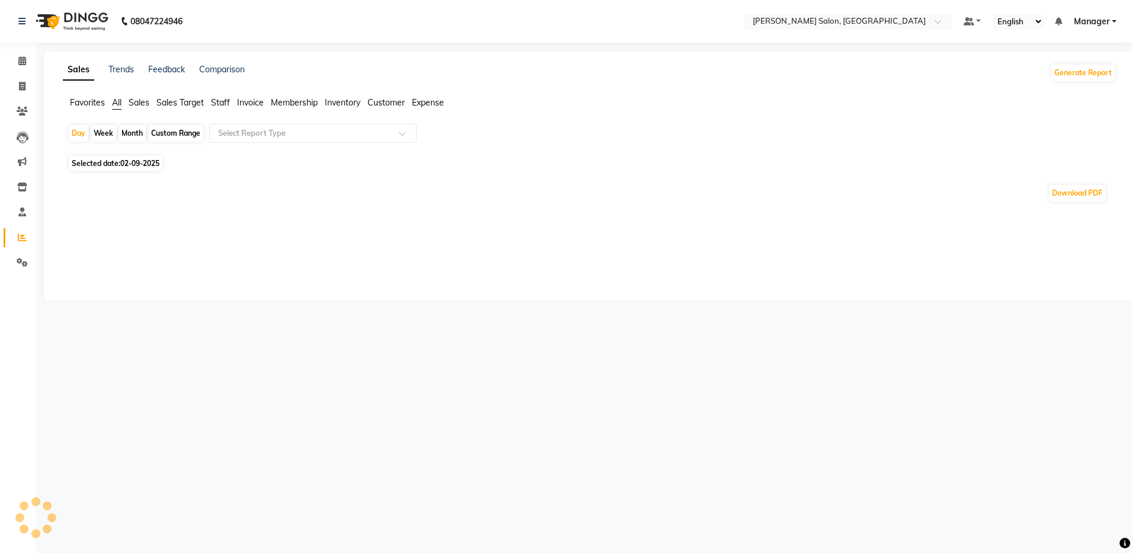
click at [223, 97] on span "Staff" at bounding box center [220, 102] width 19 height 11
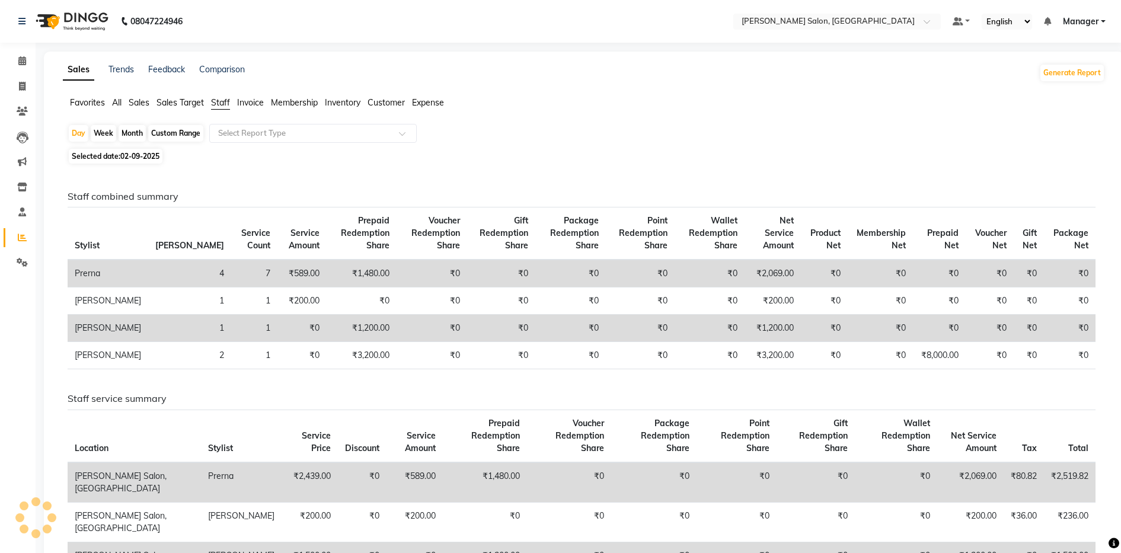
click at [191, 133] on div "Custom Range" at bounding box center [175, 133] width 55 height 17
click at [194, 132] on div "Custom Range" at bounding box center [175, 133] width 55 height 17
select select "9"
select select "2025"
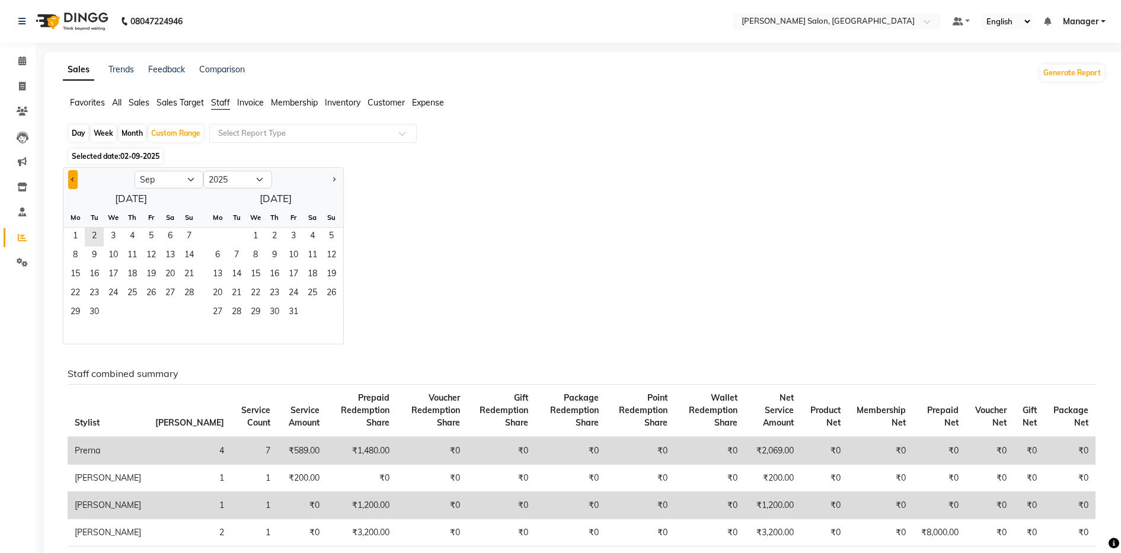
click at [76, 183] on button "Previous month" at bounding box center [72, 179] width 9 height 19
select select "8"
click at [149, 234] on span "1" at bounding box center [151, 237] width 19 height 19
click at [187, 306] on span "31" at bounding box center [189, 312] width 19 height 19
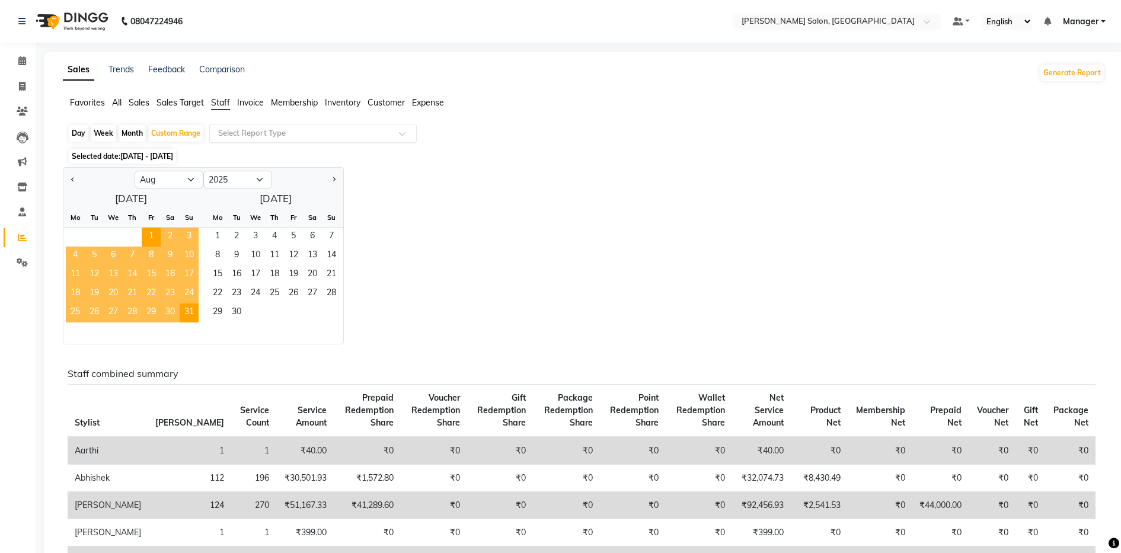
click at [260, 133] on input "text" at bounding box center [301, 133] width 171 height 12
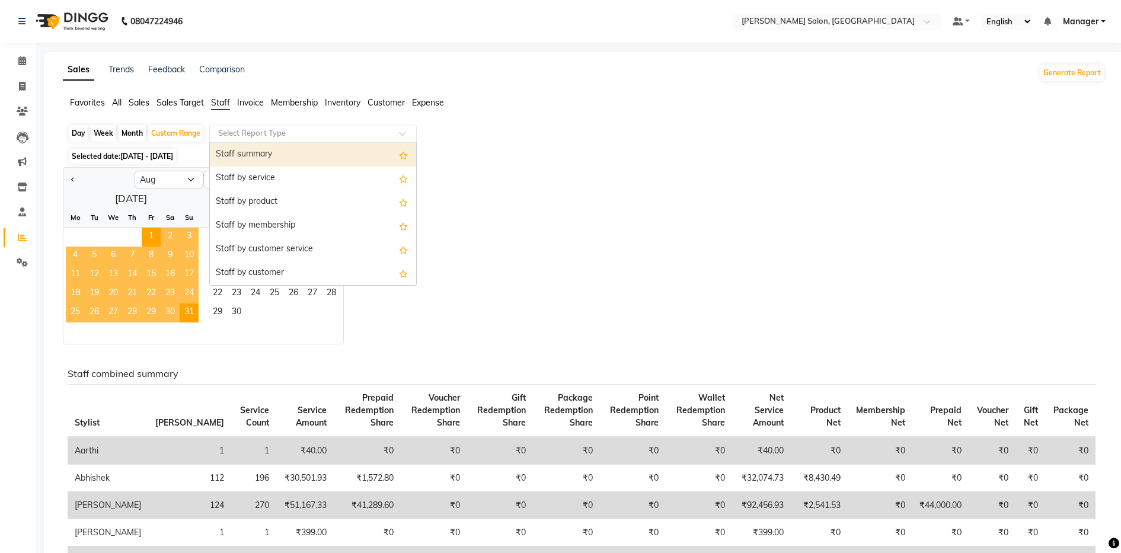
click at [261, 153] on div "Staff summary" at bounding box center [313, 155] width 206 height 24
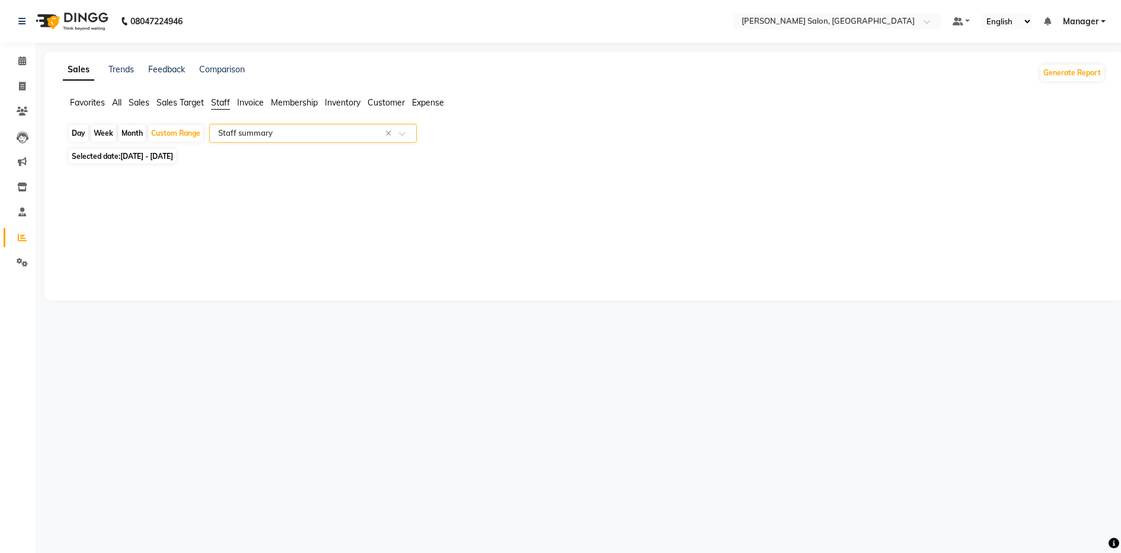
select select "full_report"
select select "csv"
click at [14, 85] on span at bounding box center [22, 87] width 21 height 14
select select "service"
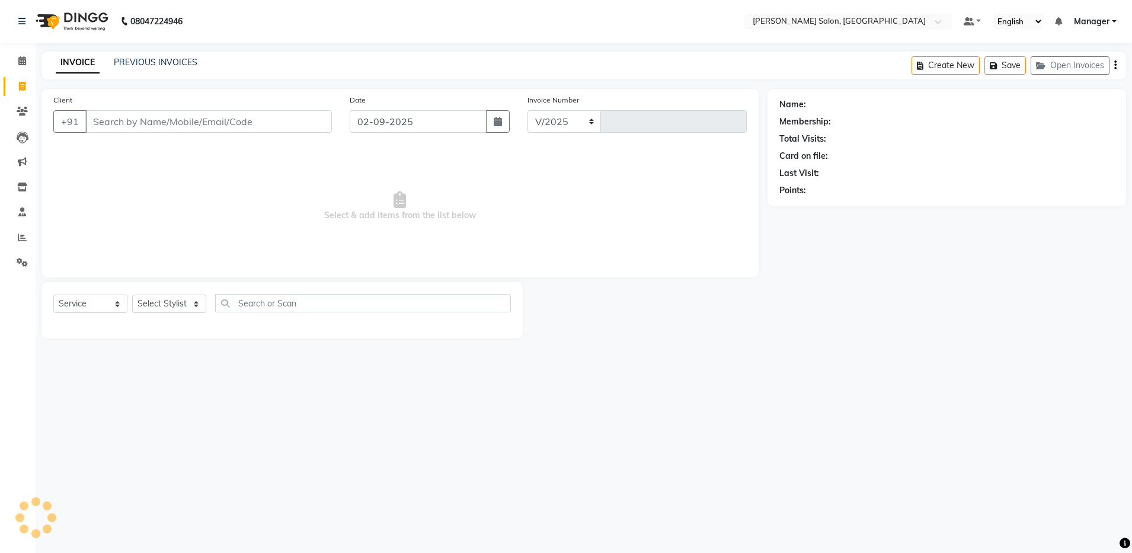
select select "4781"
type input "4095"
click at [162, 307] on select "Select Stylist" at bounding box center [169, 304] width 74 height 18
click at [207, 274] on div "Client +91 Date [DATE] Invoice Number V/2025 V/[PHONE_NUMBER] Select & add item…" at bounding box center [399, 183] width 717 height 188
click at [189, 305] on select "Select Stylist Aarthi Abhishek [PERSON_NAME] [PERSON_NAME] Arjun [PERSON_NAME] …" at bounding box center [169, 304] width 74 height 18
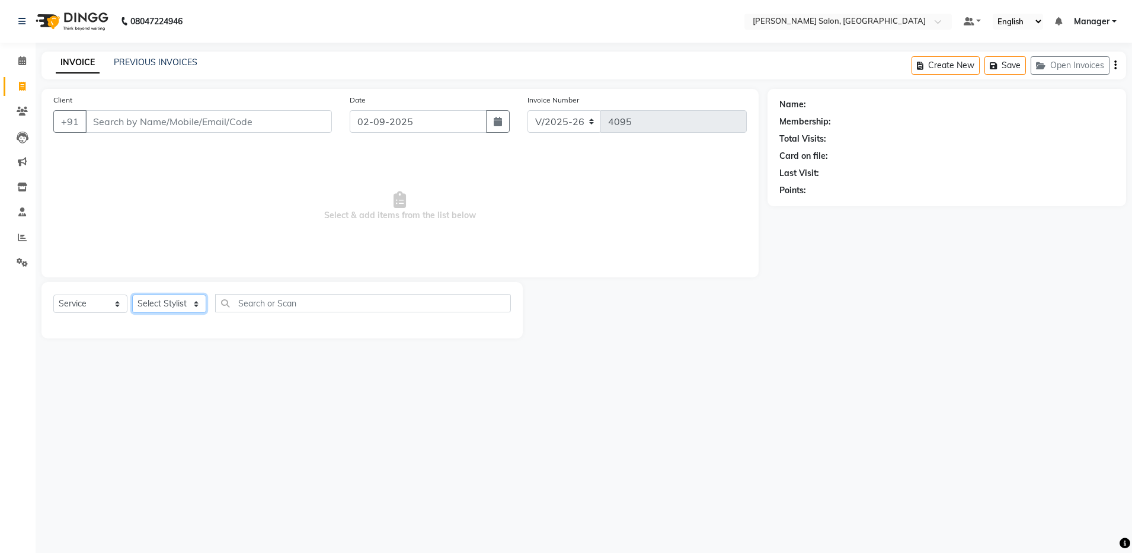
select select "28900"
click at [132, 295] on select "Select Stylist Aarthi Abhishek [PERSON_NAME] [PERSON_NAME] Arjun [PERSON_NAME] …" at bounding box center [169, 304] width 74 height 18
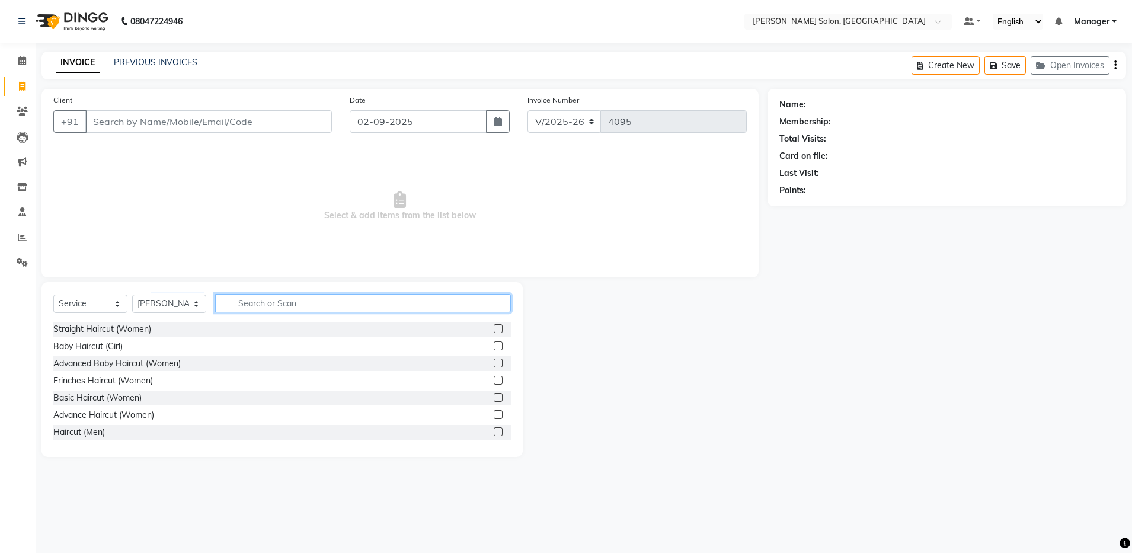
click at [273, 295] on input "text" at bounding box center [363, 303] width 296 height 18
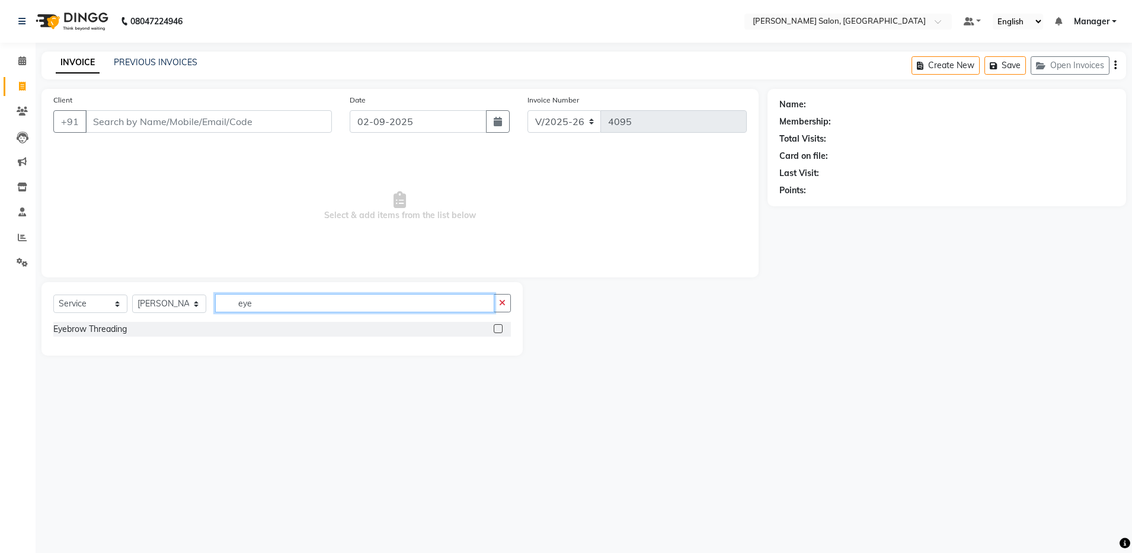
type input "eye"
click at [499, 327] on label at bounding box center [498, 328] width 9 height 9
click at [499, 327] on input "checkbox" at bounding box center [498, 329] width 8 height 8
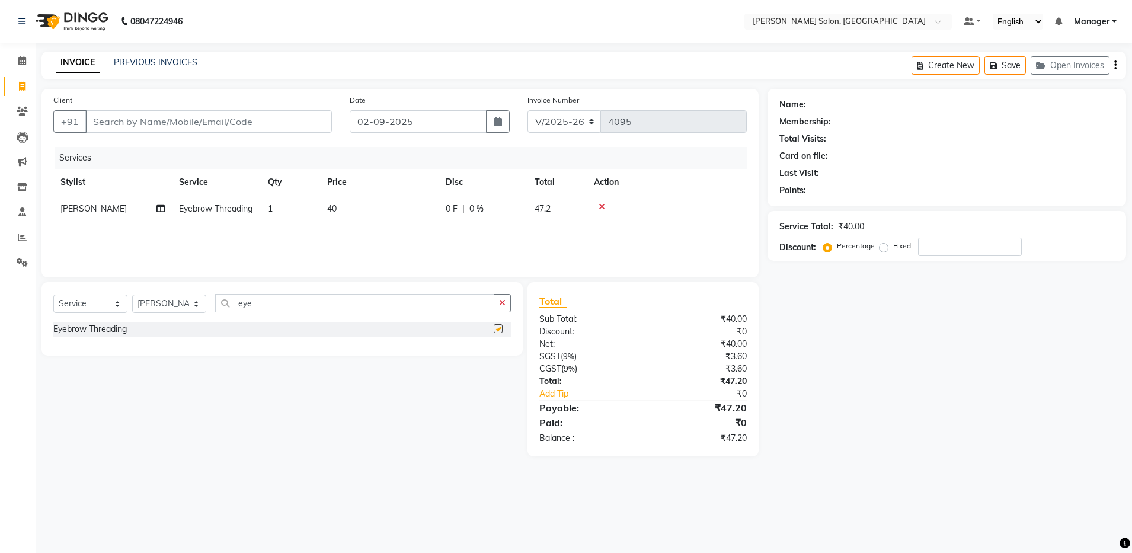
checkbox input "false"
click at [287, 119] on input "Client" at bounding box center [208, 121] width 247 height 23
type input "7"
type input "0"
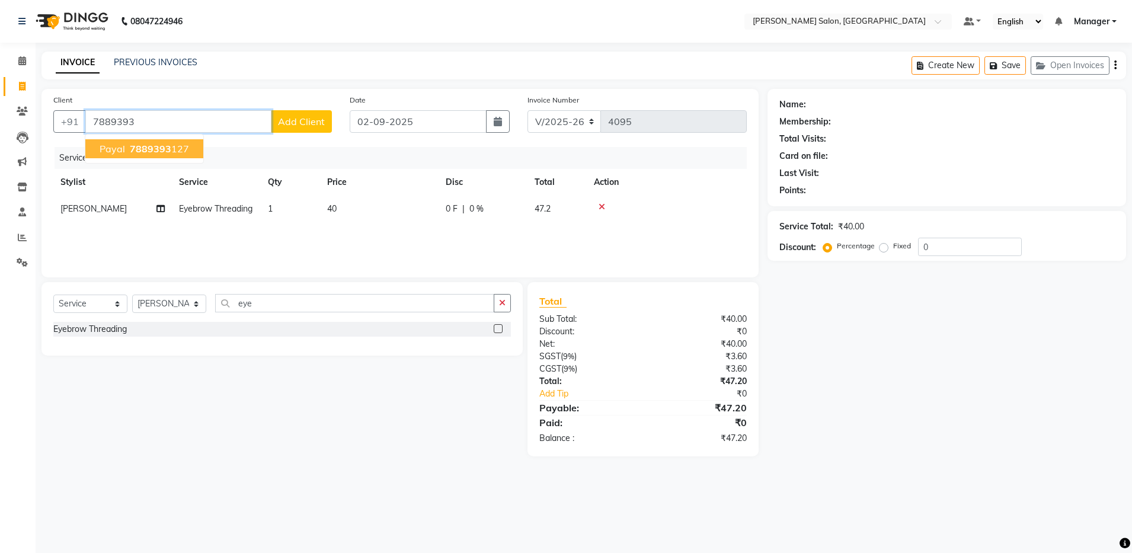
click at [167, 146] on span "7889393" at bounding box center [150, 149] width 41 height 12
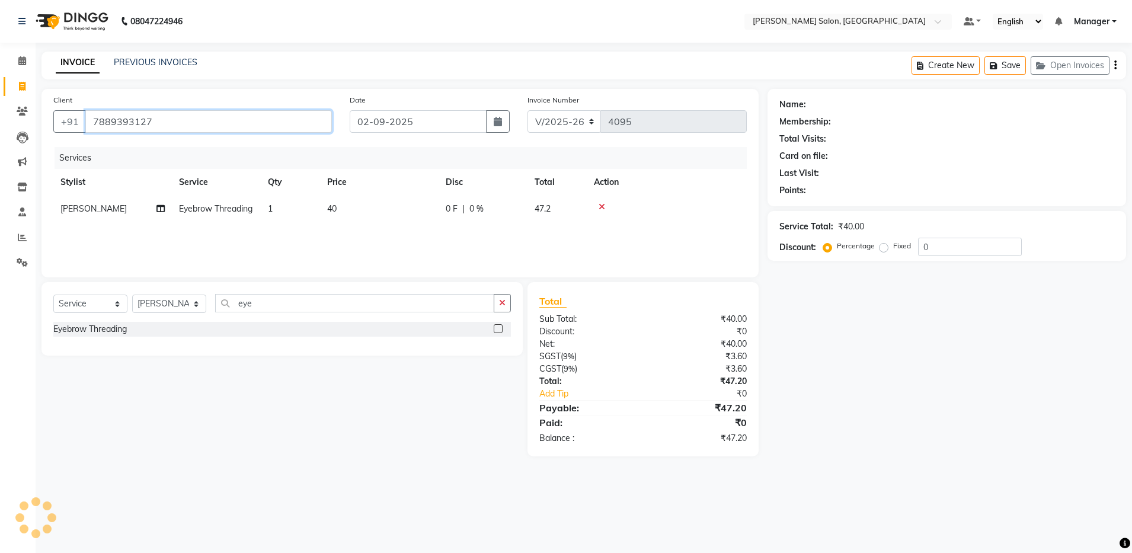
type input "7889393127"
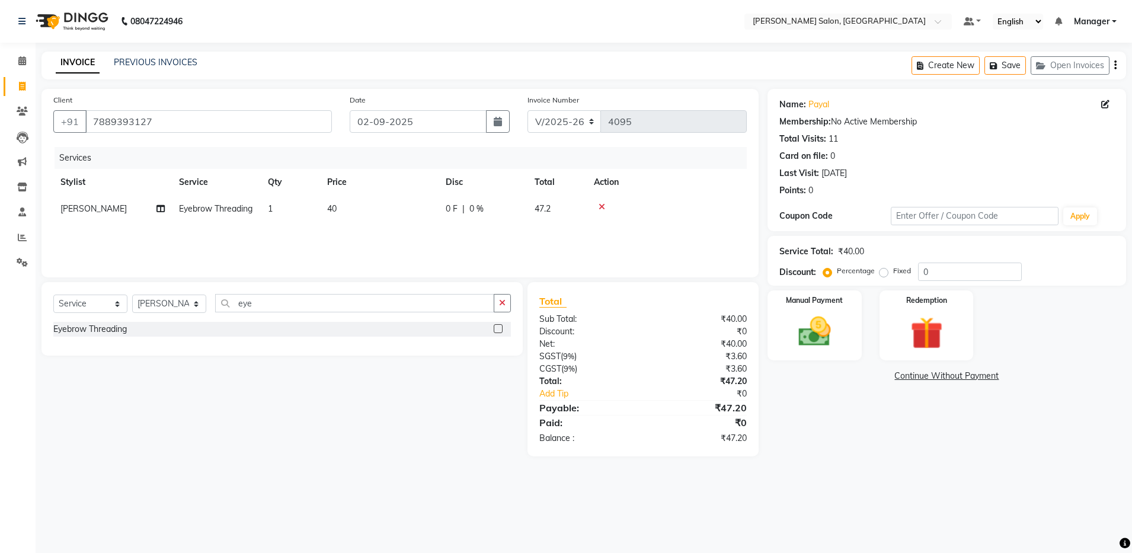
click at [1115, 65] on icon "button" at bounding box center [1115, 65] width 2 height 1
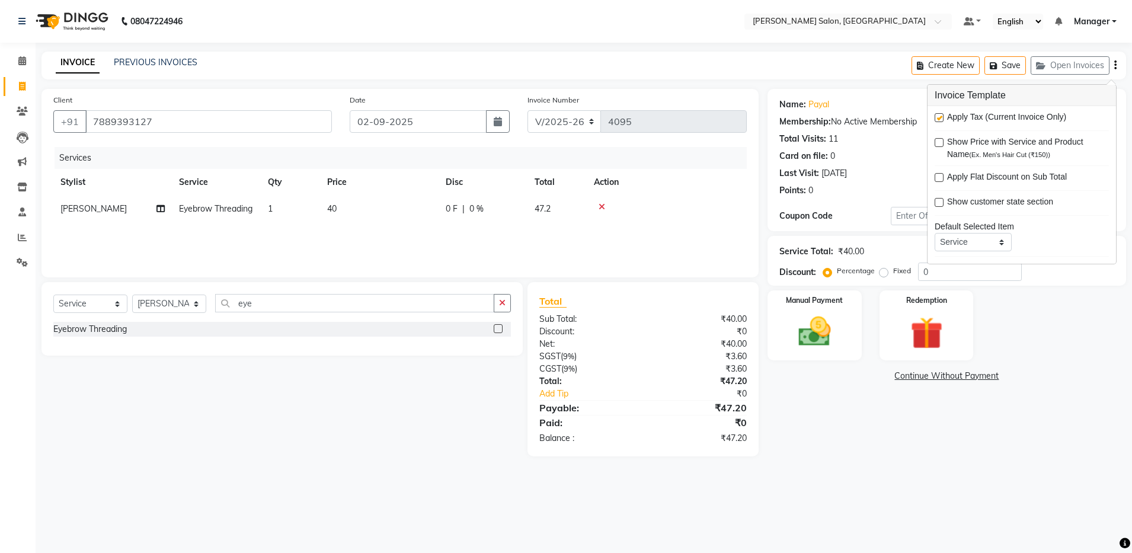
click at [941, 119] on label at bounding box center [938, 117] width 9 height 9
click at [941, 119] on input "checkbox" at bounding box center [938, 118] width 8 height 8
checkbox input "false"
click at [816, 321] on img at bounding box center [814, 331] width 55 height 39
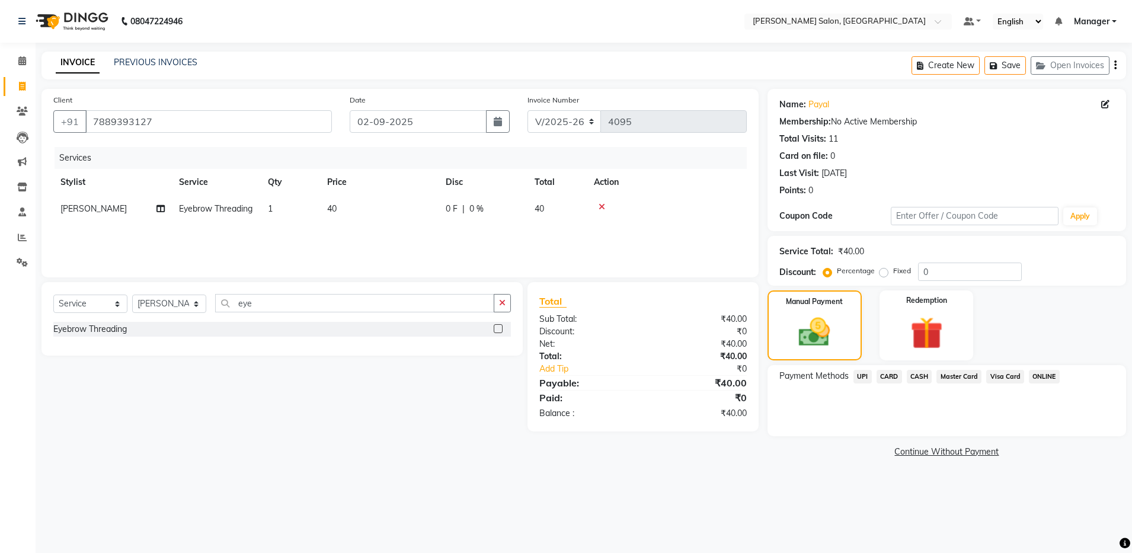
click at [861, 373] on span "UPI" at bounding box center [862, 377] width 18 height 14
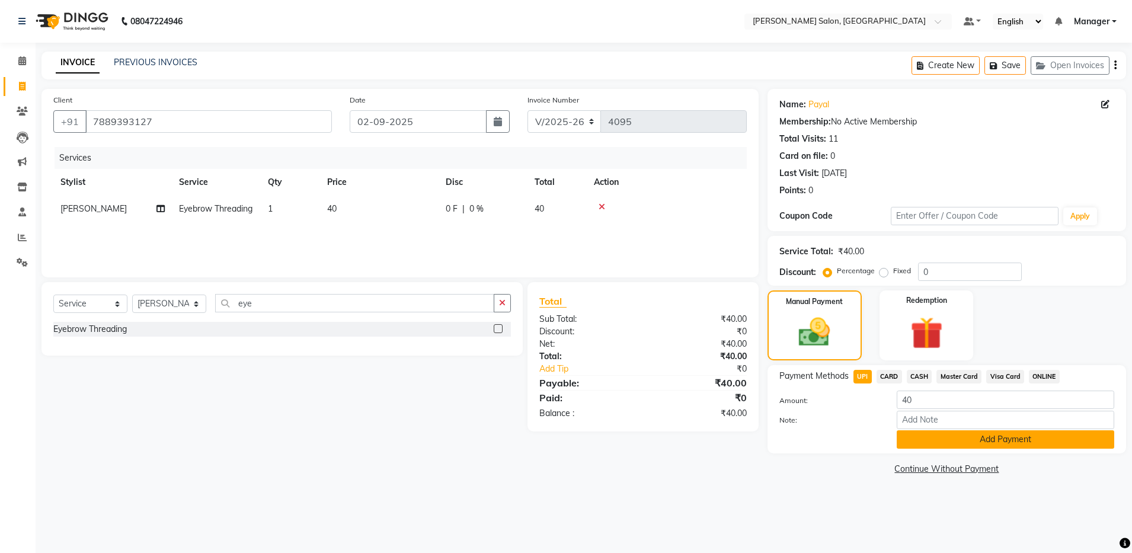
click at [958, 444] on button "Add Payment" at bounding box center [1005, 439] width 217 height 18
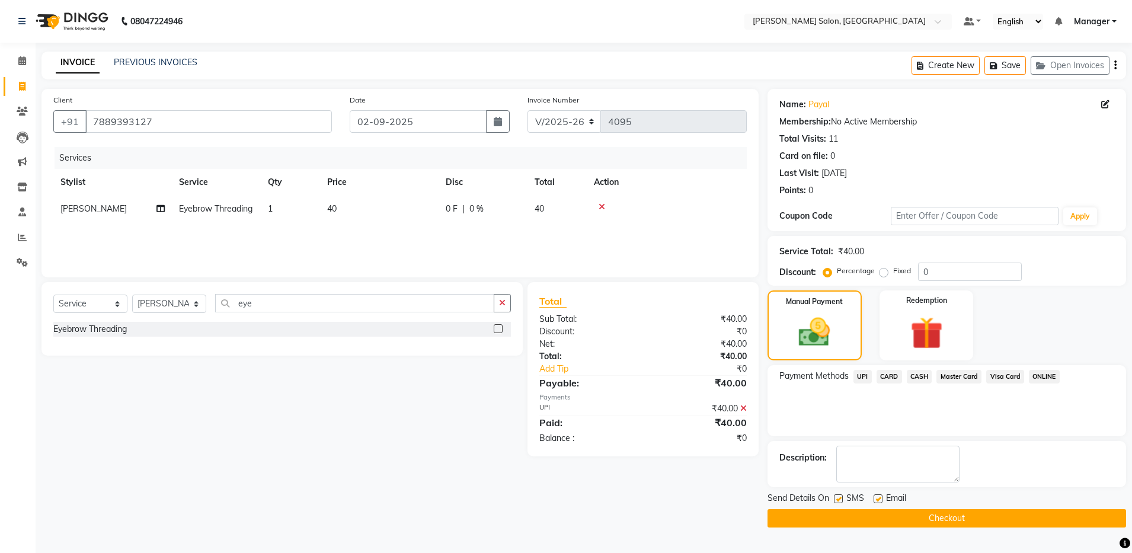
click at [954, 514] on button "Checkout" at bounding box center [946, 518] width 359 height 18
